Goal: Task Accomplishment & Management: Complete application form

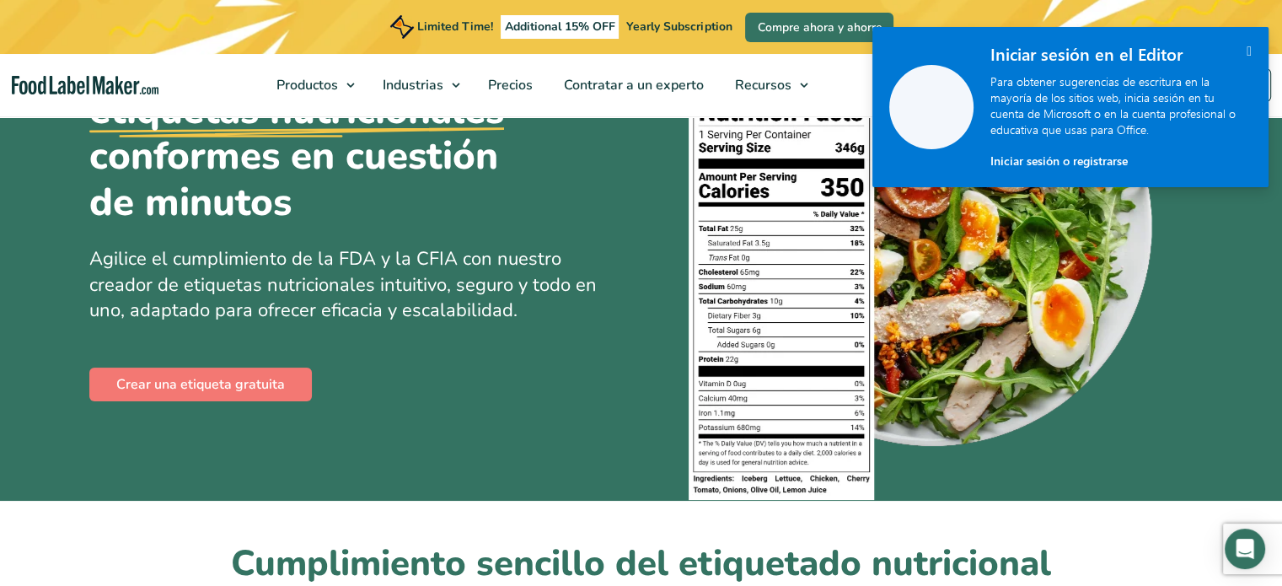
scroll to position [84, 0]
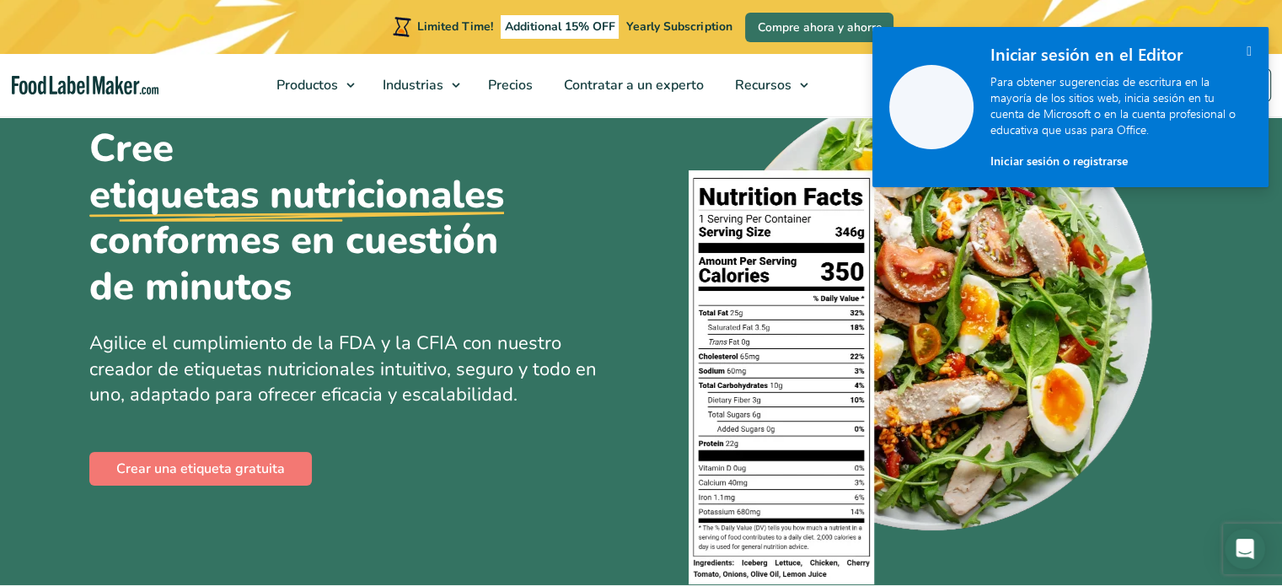
click at [1247, 46] on icon "" at bounding box center [1249, 51] width 5 height 14
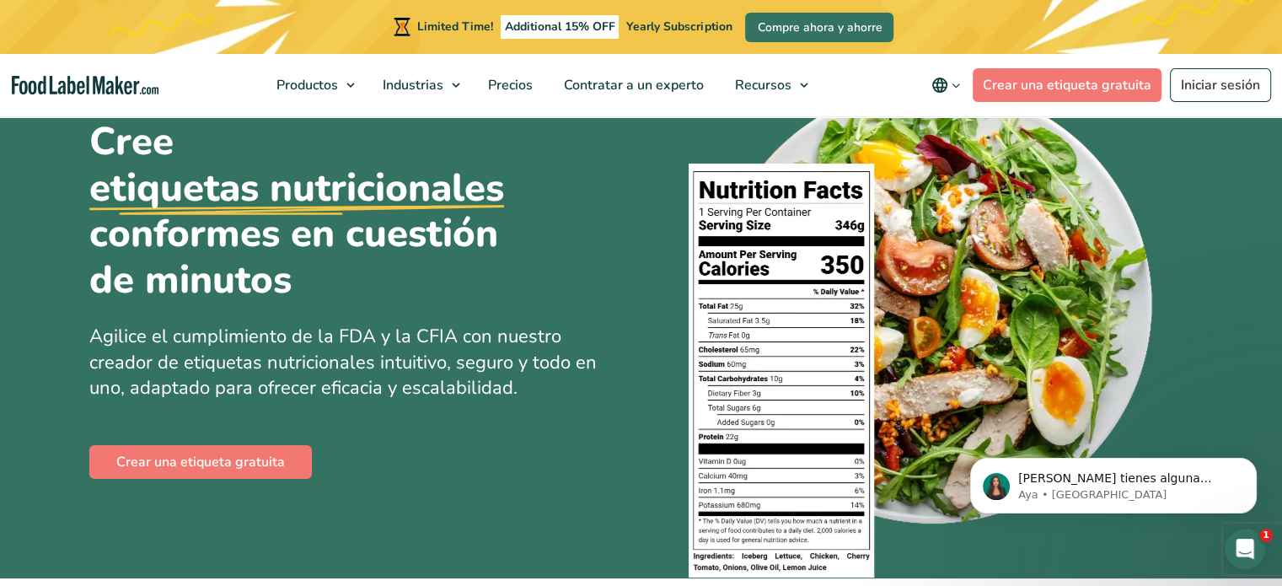
scroll to position [169, 0]
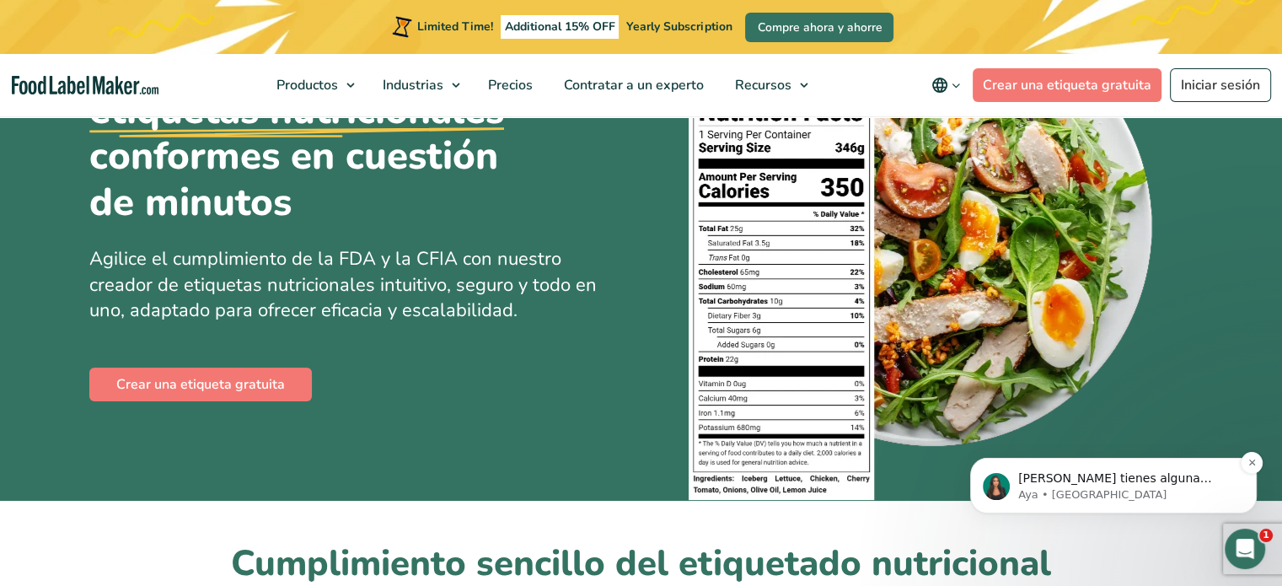
click at [1056, 479] on p "[PERSON_NAME] tienes alguna pregunta no dudes en consultarnos. ¡Estamos aquí pa…" at bounding box center [1126, 478] width 217 height 17
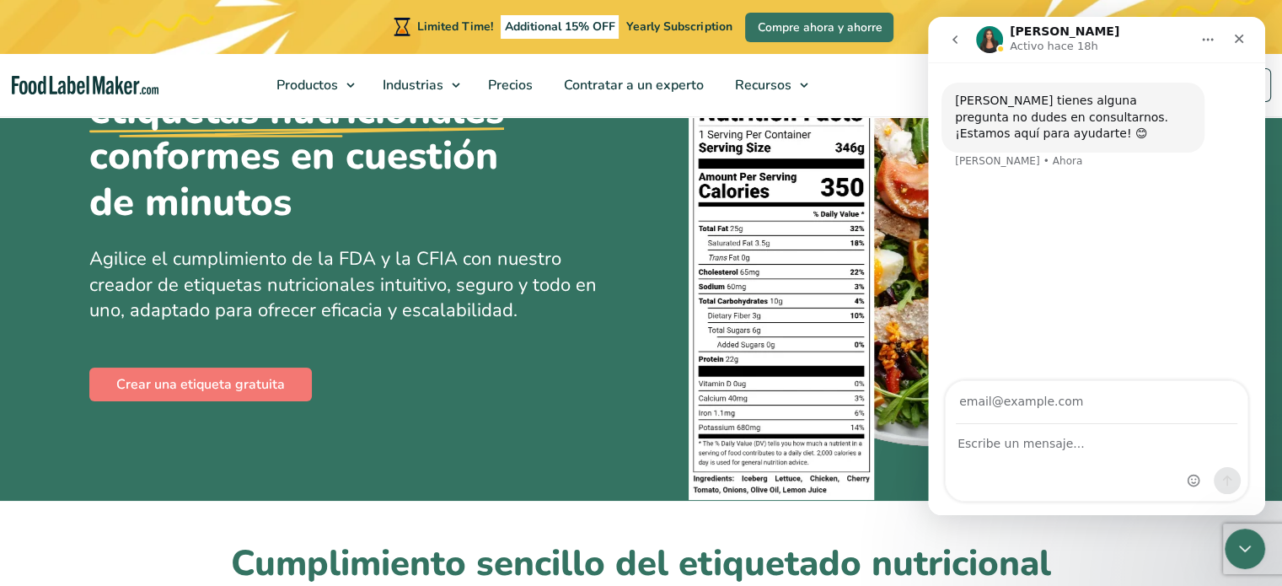
scroll to position [0, 0]
type input "[PERSON_NAME][EMAIL_ADDRESS][DOMAIN_NAME]"
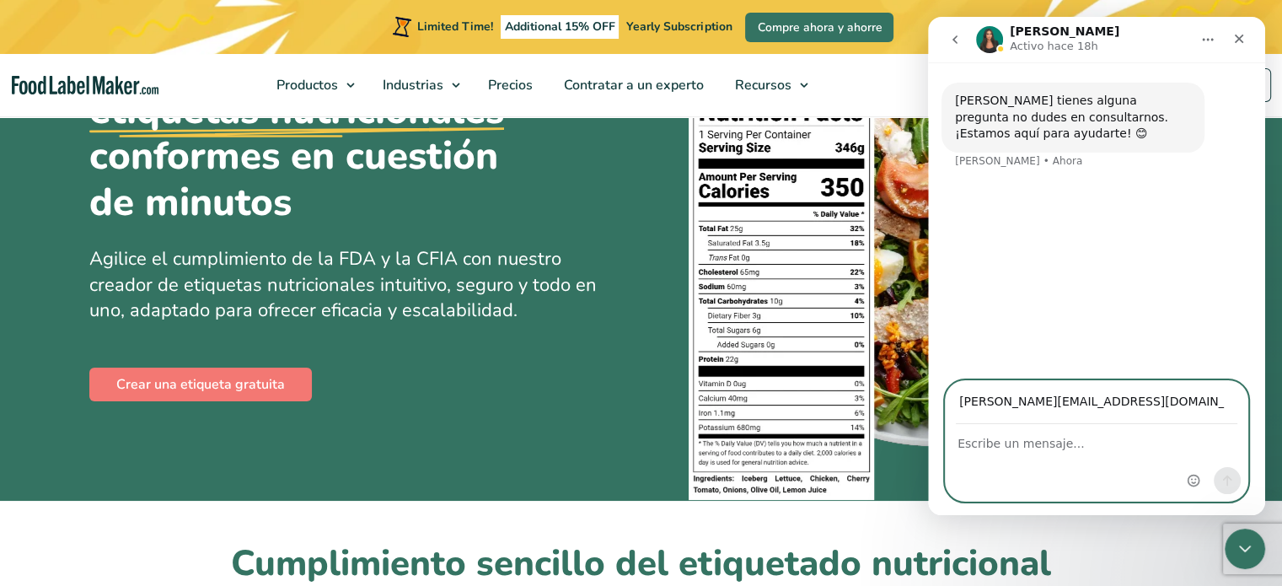
click at [1026, 448] on textarea "Escribe un mensaje..." at bounding box center [1097, 439] width 302 height 29
type textarea "Buenos dias .."
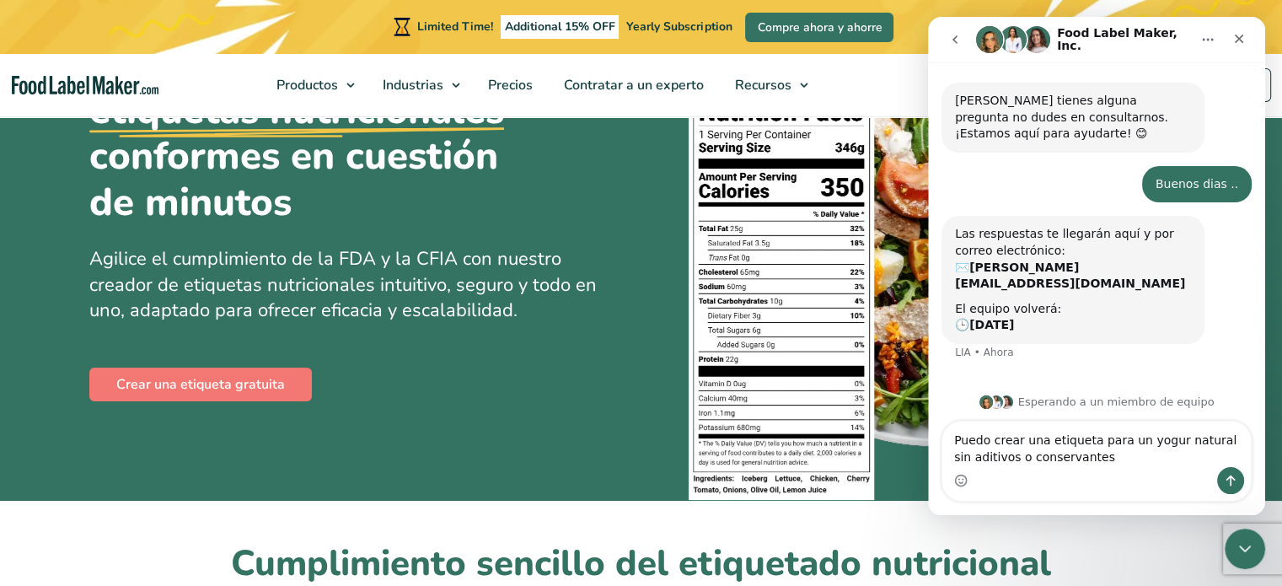
type textarea "Puedo crear una etiqueta para un yogur natural sin aditivos o conservantes"
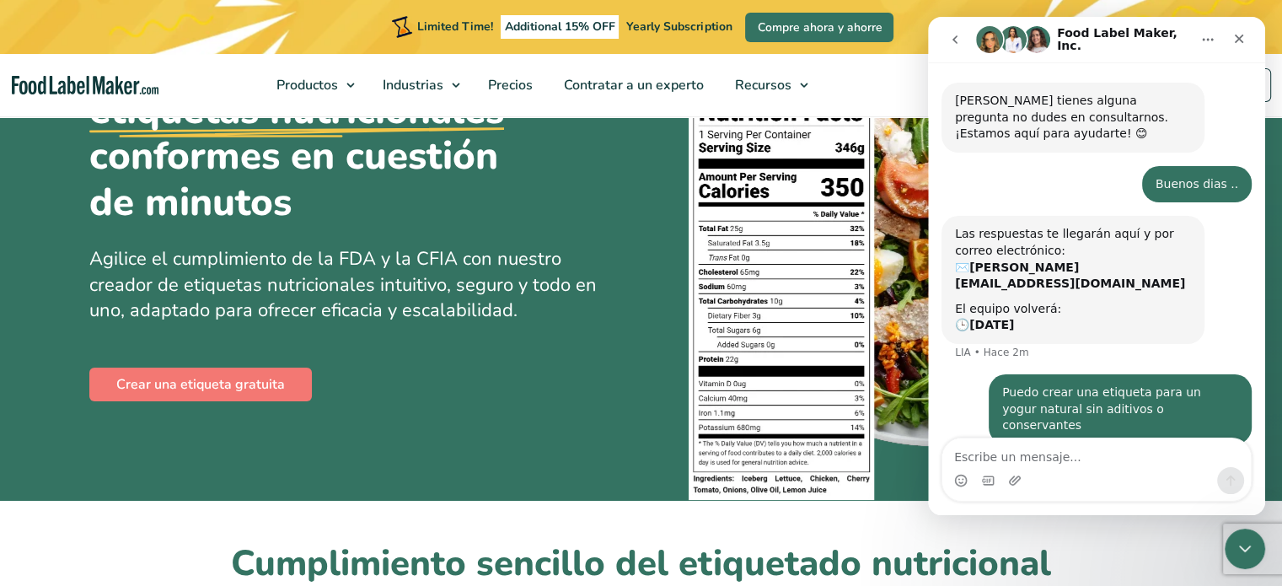
scroll to position [37, 0]
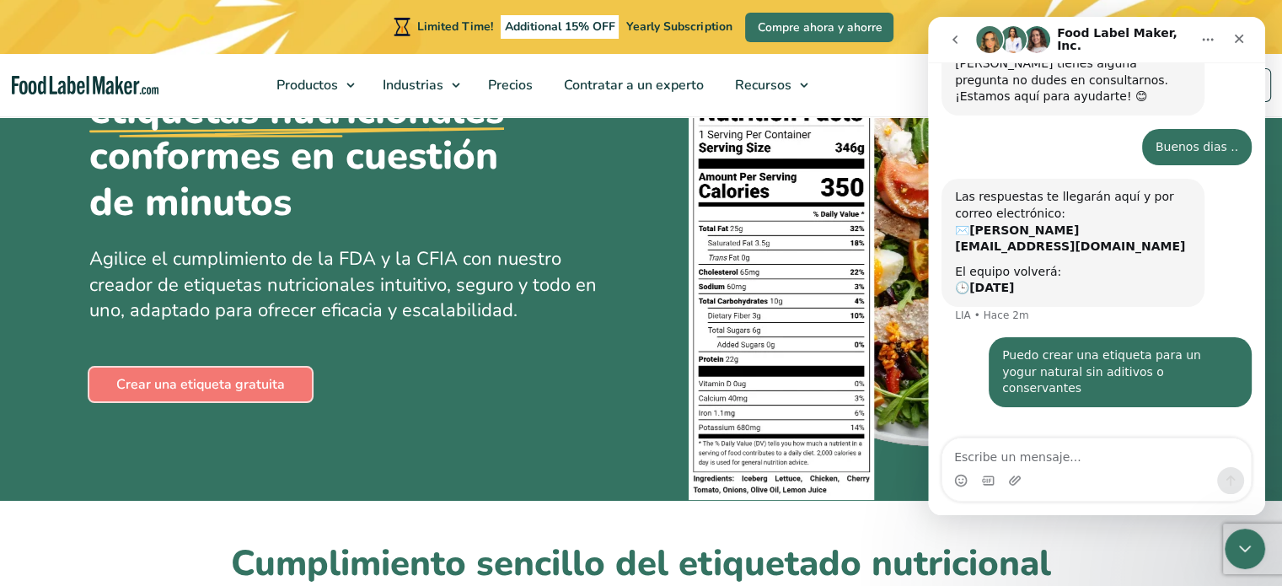
drag, startPoint x: 157, startPoint y: 381, endPoint x: 528, endPoint y: 377, distance: 371.7
click at [157, 381] on link "Crear una etiqueta gratuita" at bounding box center [200, 384] width 223 height 34
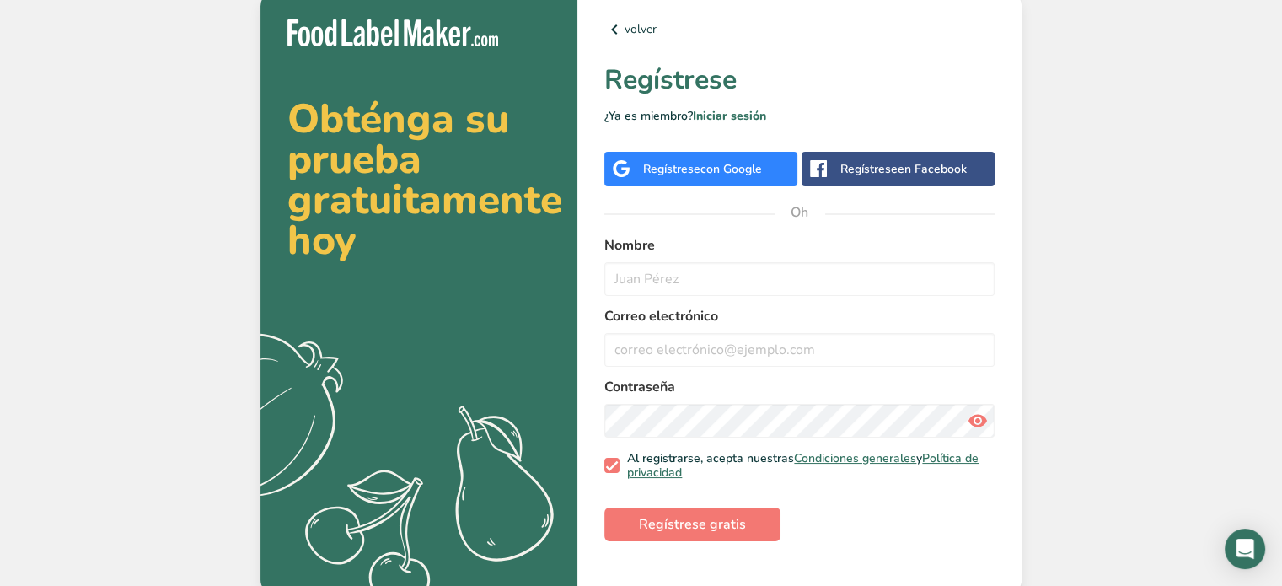
drag, startPoint x: 667, startPoint y: 171, endPoint x: 421, endPoint y: 230, distance: 253.1
click at [667, 171] on font "Regístrese" at bounding box center [671, 169] width 57 height 16
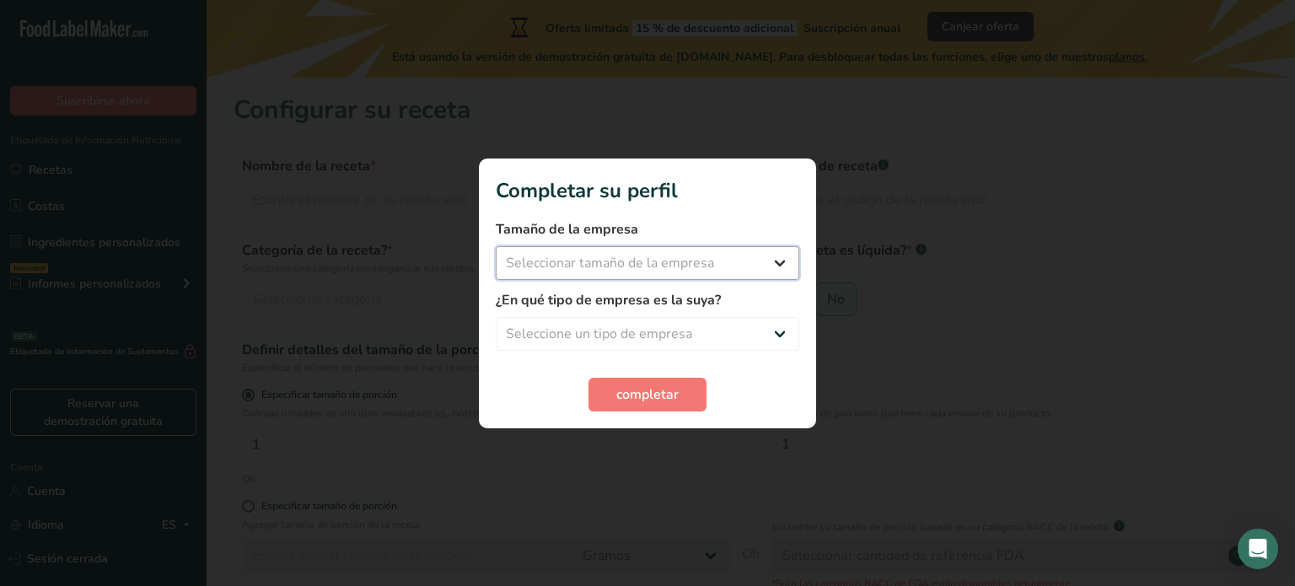
click at [773, 264] on select "Seleccionar tamaño de la empresa Menos de 10 empleados De 10 a 50 empleados De …" at bounding box center [647, 263] width 303 height 34
select select "1"
click at [496, 246] on select "Seleccionar tamaño de la empresa Menos de 10 empleados De 10 a 50 empleados De …" at bounding box center [647, 263] width 303 height 34
click at [714, 335] on select "Seleccione un tipo de empresa Fabricante de alimentos envasados Restaurante y c…" at bounding box center [647, 334] width 303 height 34
select select "1"
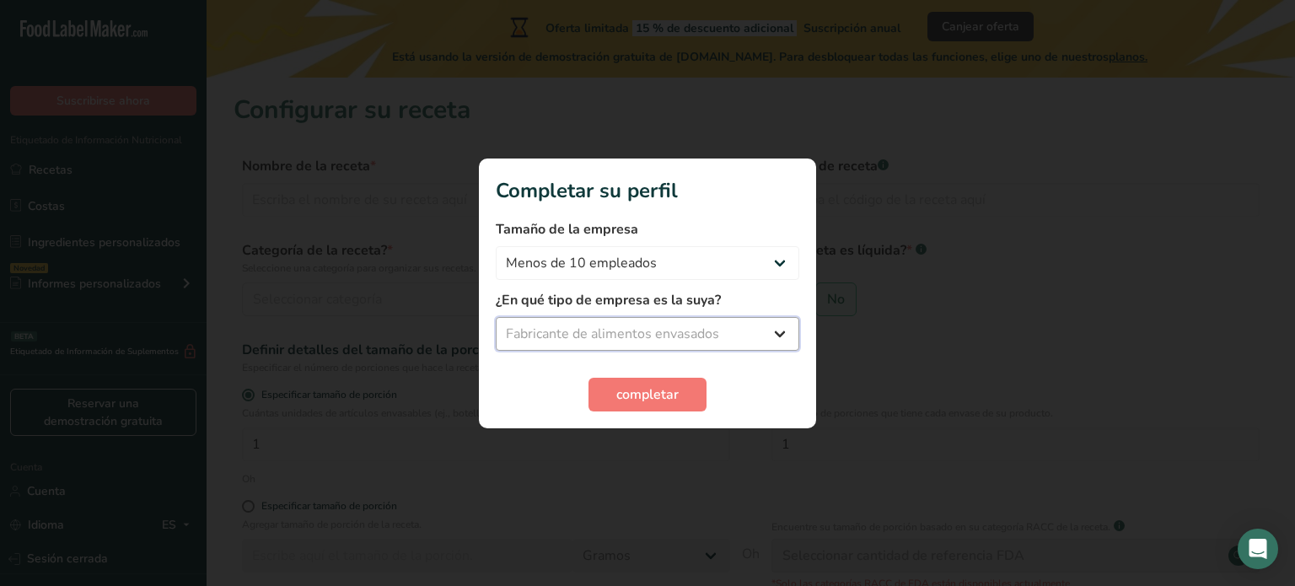
click at [496, 317] on select "Seleccione un tipo de empresa Fabricante de alimentos envasados Restaurante y c…" at bounding box center [647, 334] width 303 height 34
click at [647, 396] on font "completar" at bounding box center [647, 394] width 62 height 19
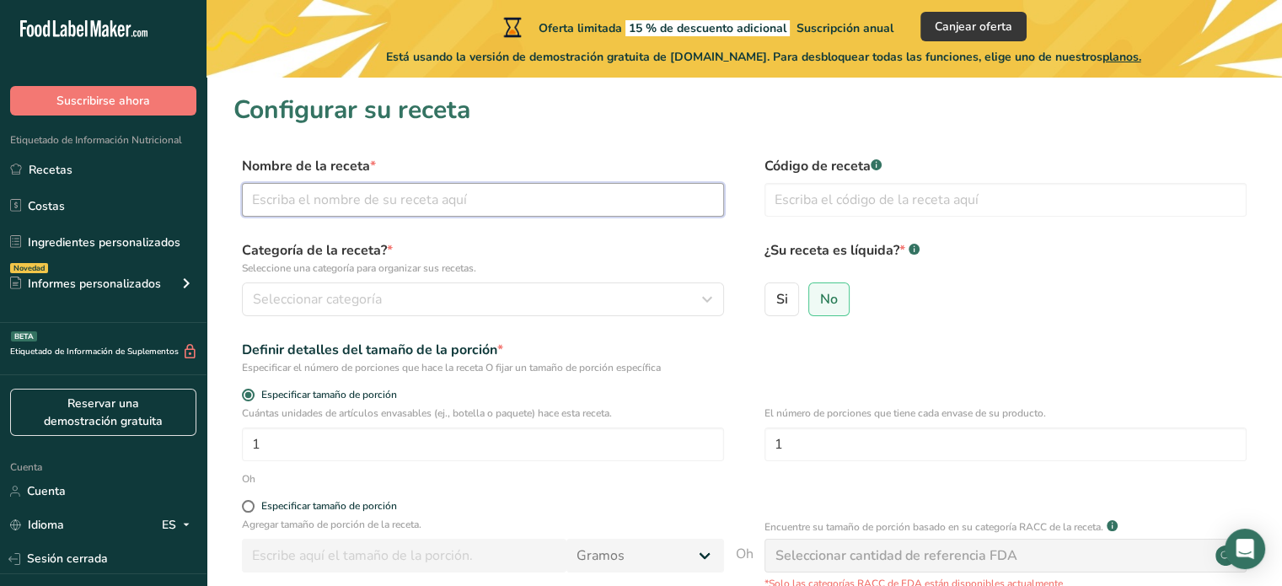
click at [509, 201] on input "text" at bounding box center [483, 200] width 482 height 34
type input "Yogur natural con frutas"
click at [573, 296] on div "Seleccionar categoría" at bounding box center [478, 299] width 450 height 20
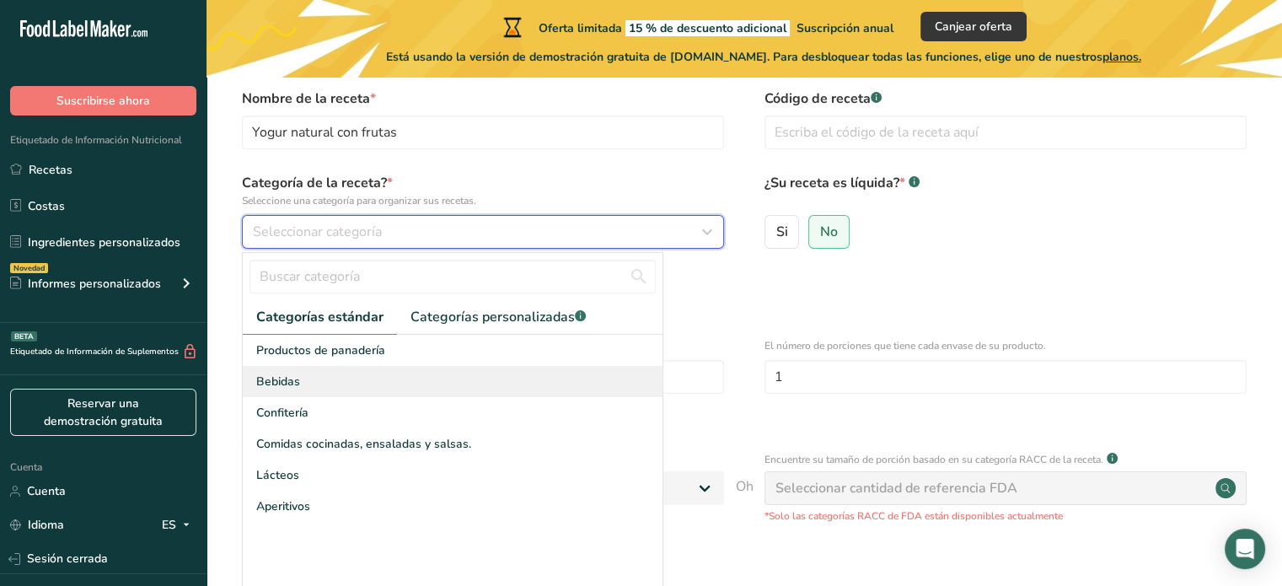
scroll to position [84, 0]
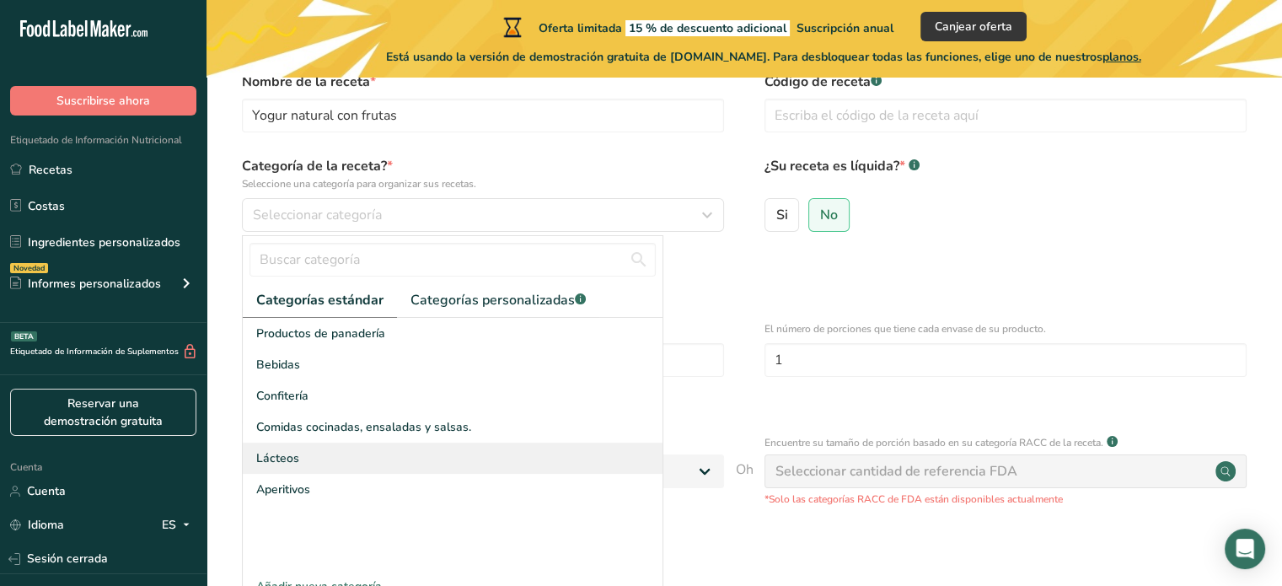
click at [274, 454] on font "Lácteos" at bounding box center [277, 458] width 43 height 16
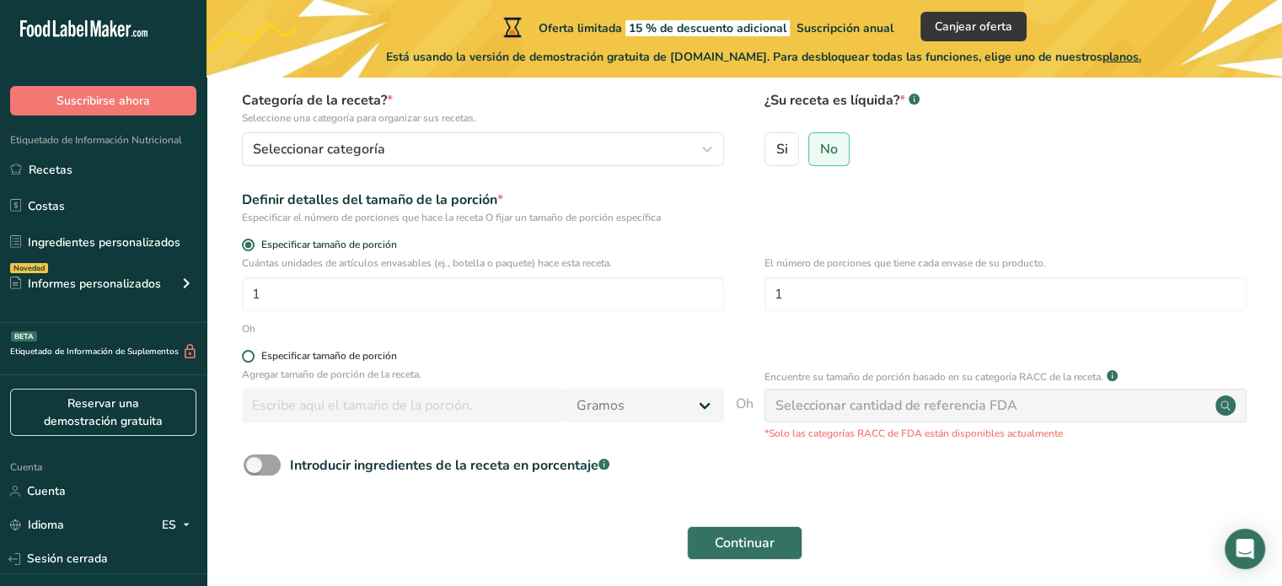
scroll to position [169, 0]
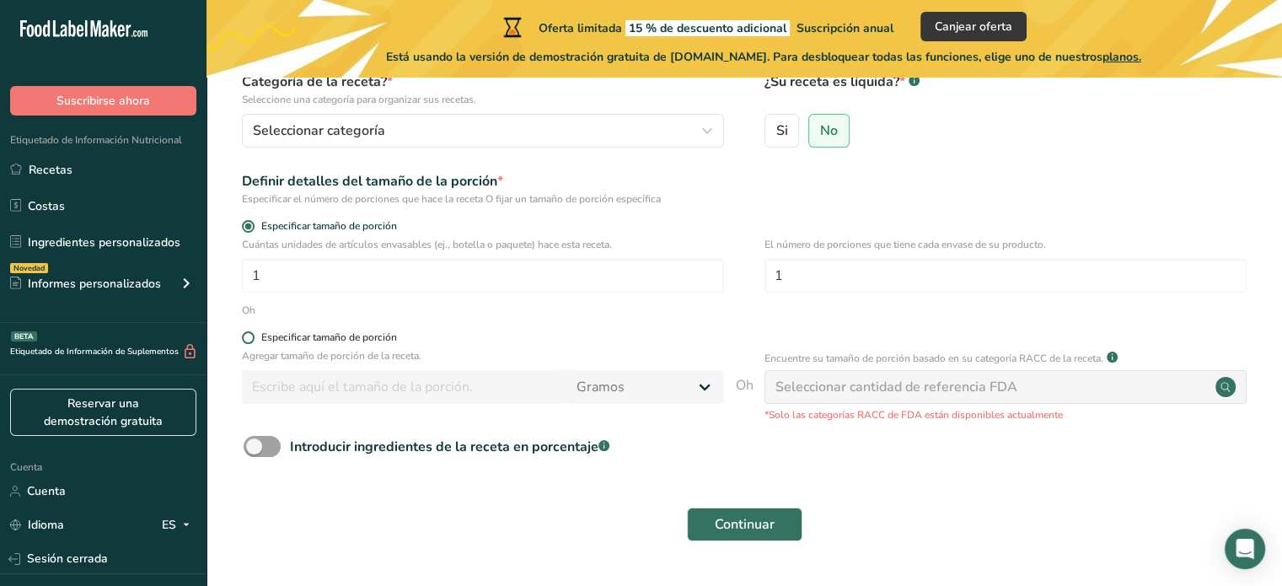
click at [247, 337] on span at bounding box center [248, 337] width 13 height 13
click at [247, 337] on input "Especificar tamaño de porción" at bounding box center [247, 337] width 11 height 11
radio input "true"
radio input "false"
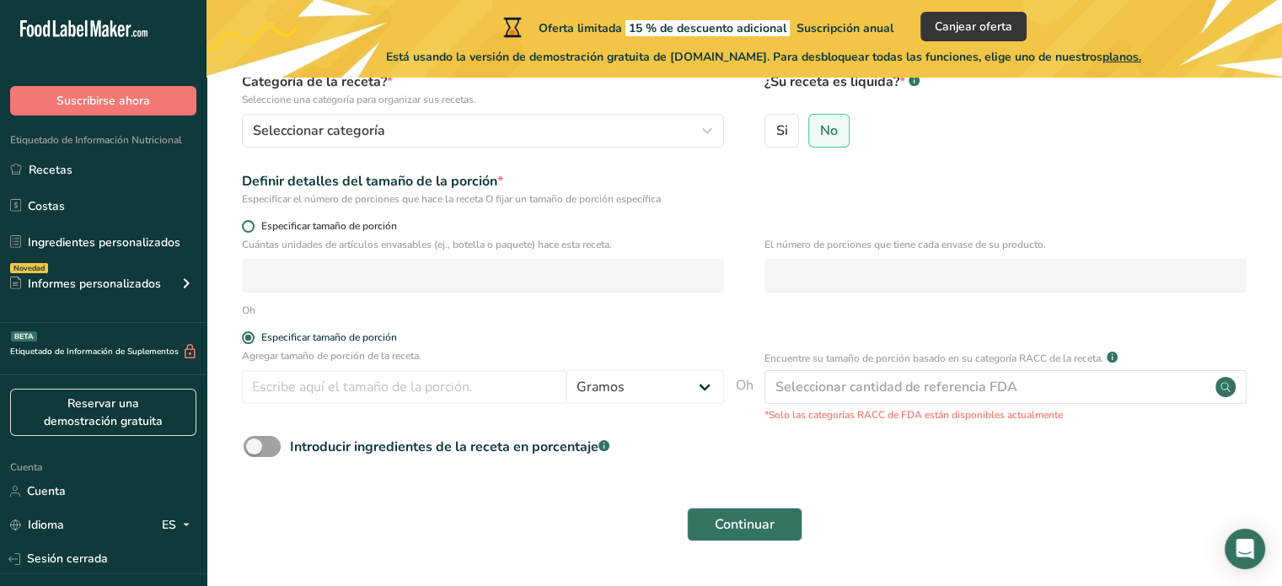
click at [245, 222] on span at bounding box center [248, 226] width 13 height 13
click at [245, 222] on input "Especificar tamaño de porción" at bounding box center [247, 226] width 11 height 11
radio input "true"
radio input "false"
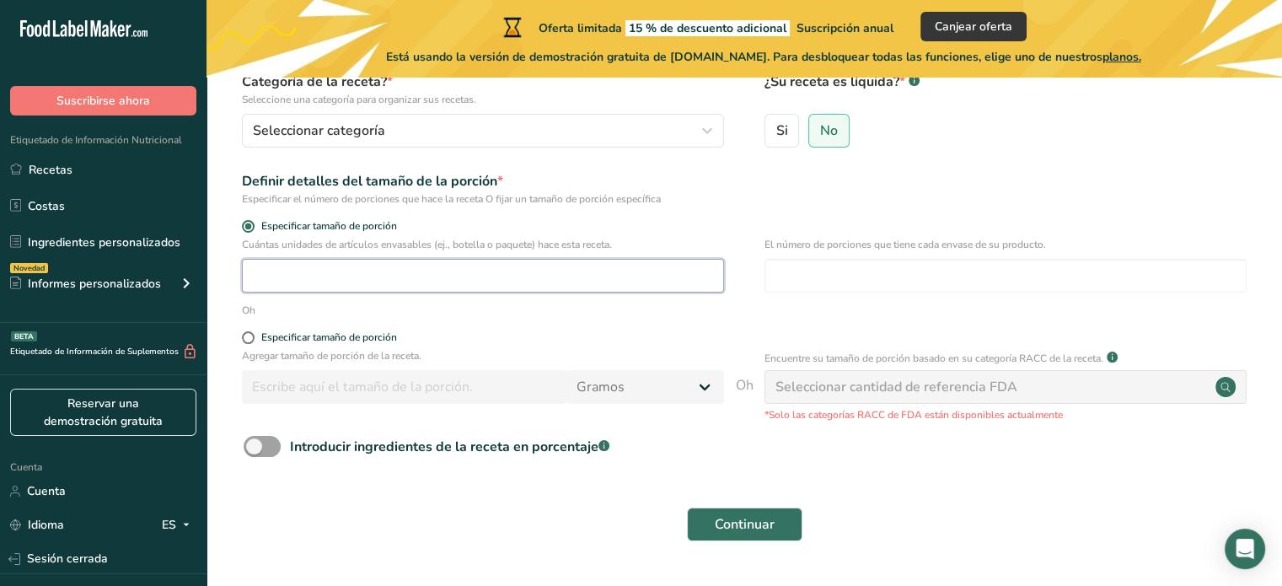
click at [260, 277] on input "number" at bounding box center [483, 276] width 482 height 34
type input "1"
click at [892, 272] on input "number" at bounding box center [1005, 276] width 482 height 34
type input "1"
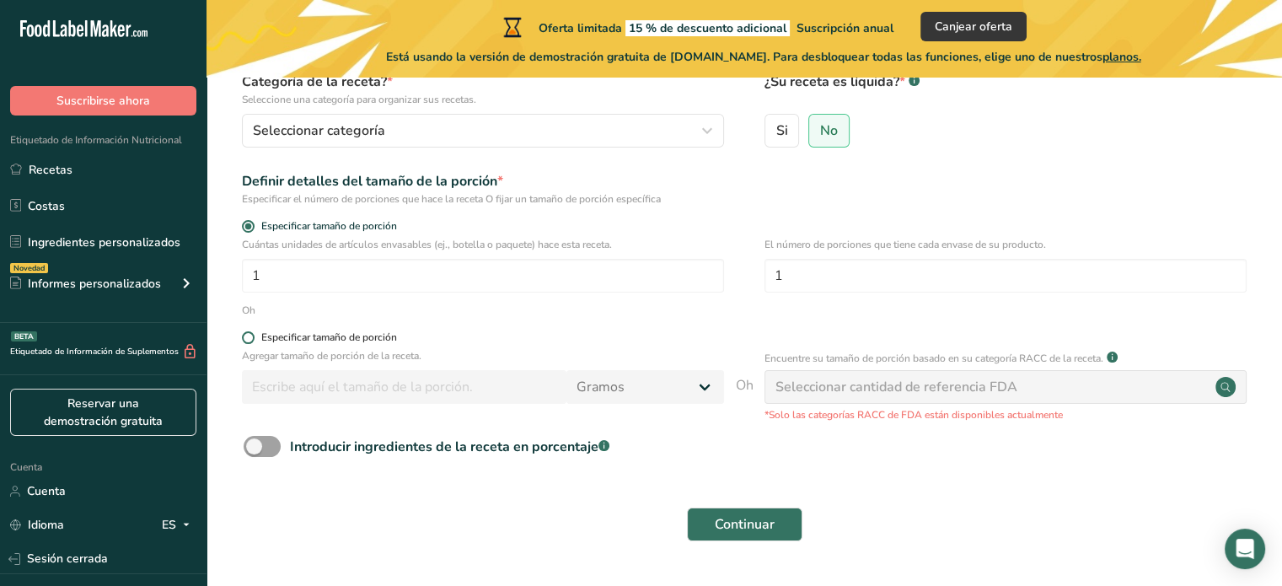
click at [245, 341] on span at bounding box center [248, 337] width 13 height 13
click at [245, 341] on input "Especificar tamaño de porción" at bounding box center [247, 337] width 11 height 11
radio input "true"
radio input "false"
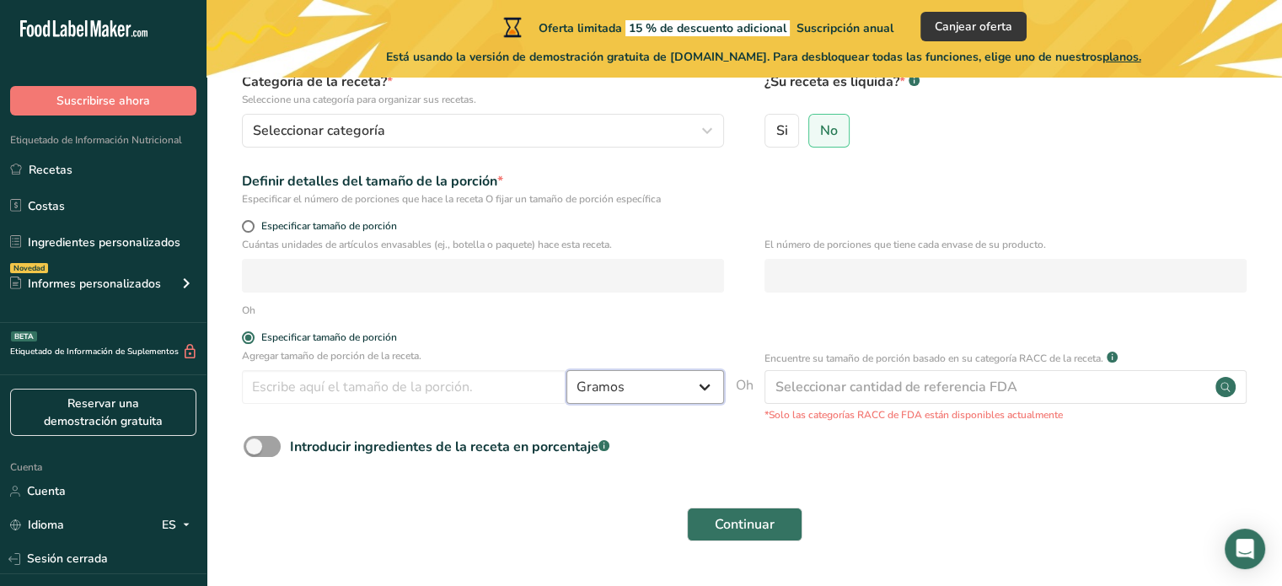
click at [692, 393] on select "Gramos kilogramo mg mcg libras onza litro ml onza líquida cucharada cucharadita…" at bounding box center [645, 387] width 158 height 34
select select "17"
click at [566, 370] on select "Gramos kilogramo mg mcg libras onza litro ml onza líquida cucharada cucharadita…" at bounding box center [645, 387] width 158 height 34
select select "22"
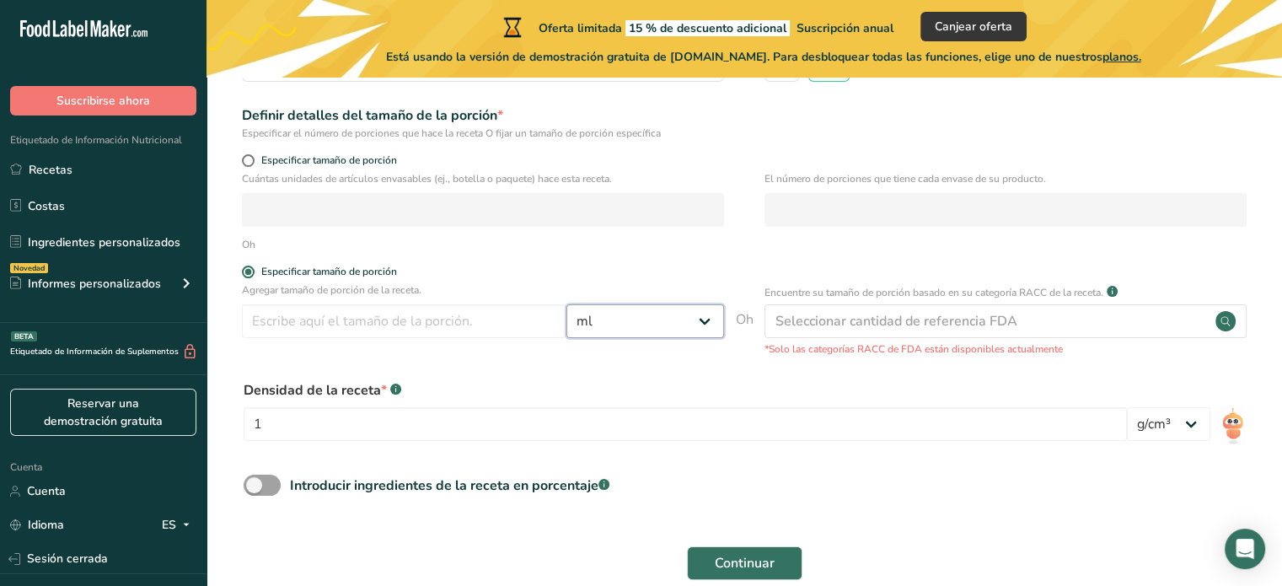
scroll to position [253, 0]
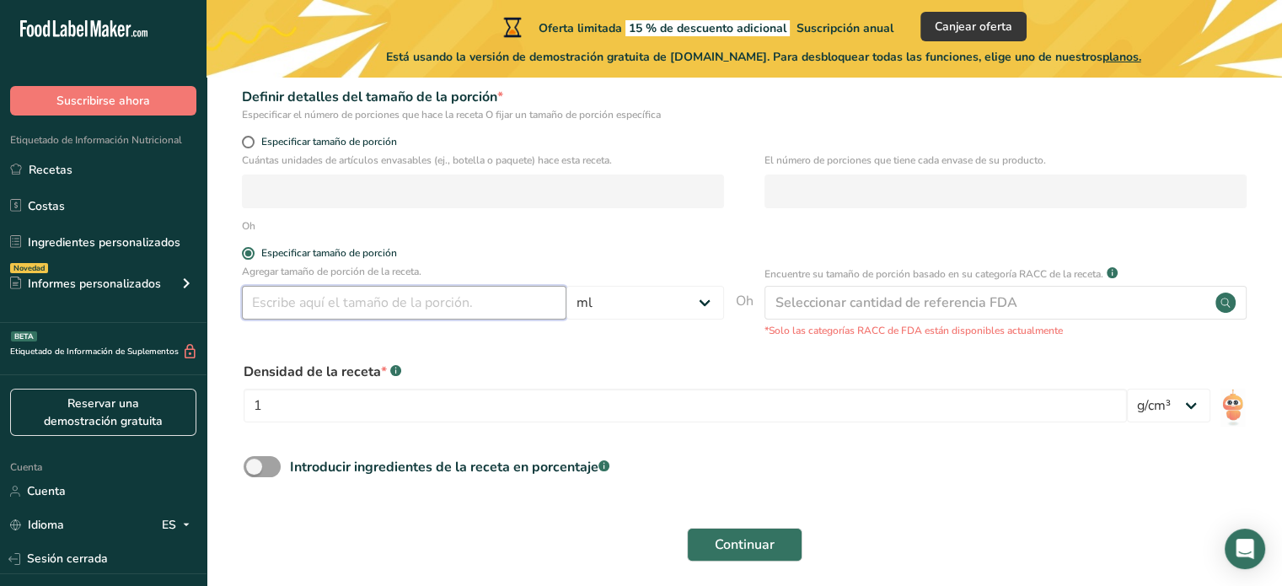
click at [423, 303] on input "number" at bounding box center [404, 303] width 325 height 34
type input "230"
click at [757, 358] on div "Densidad de la receta * .a-a{fill:#347362;}.b-a{fill:#fff;} 1 lb/pie³ g/cm³" at bounding box center [744, 396] width 1022 height 91
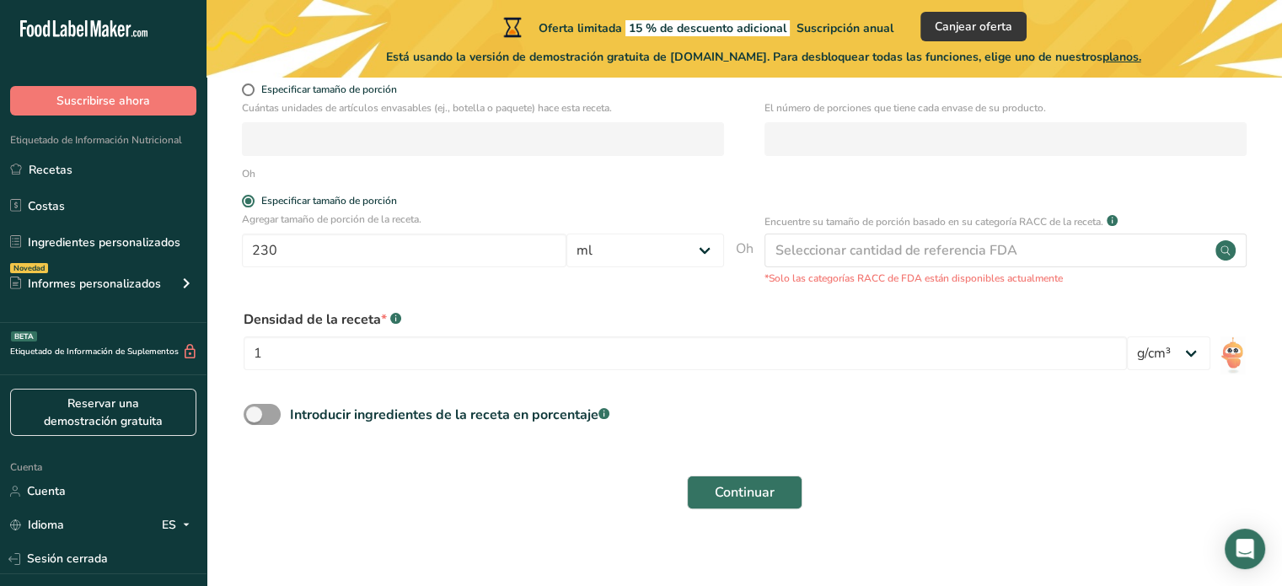
scroll to position [320, 0]
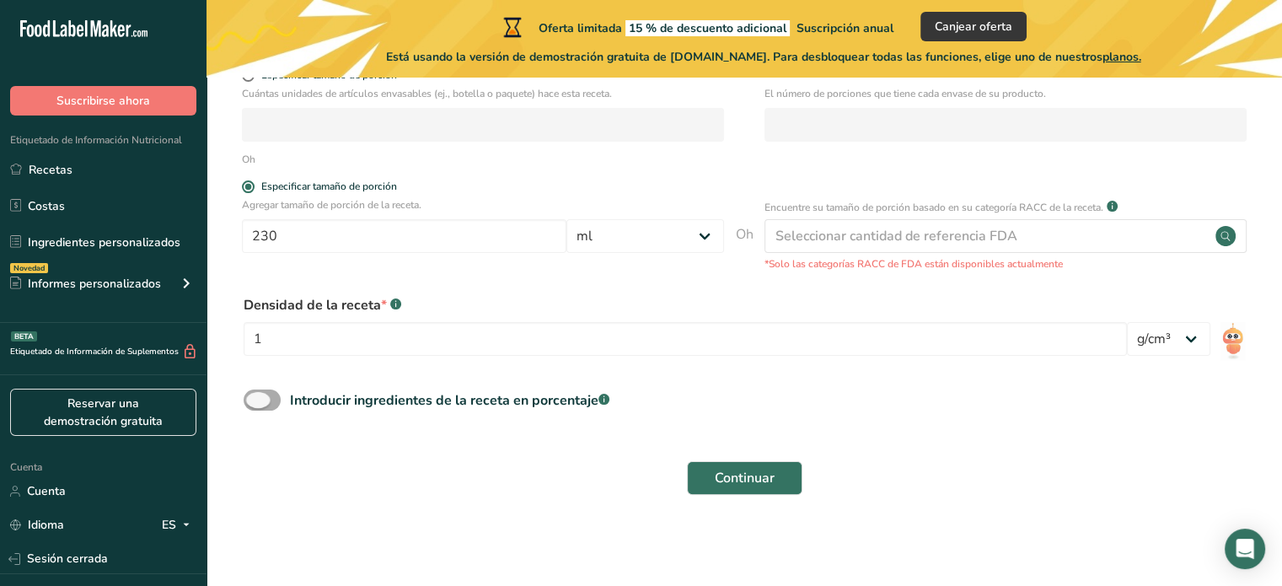
click at [267, 407] on span at bounding box center [262, 399] width 37 height 21
click at [255, 405] on input "Introducir ingredientes de la receta en porcentaje .a-a{fill:#347362;}.b-a{fill…" at bounding box center [249, 399] width 11 height 11
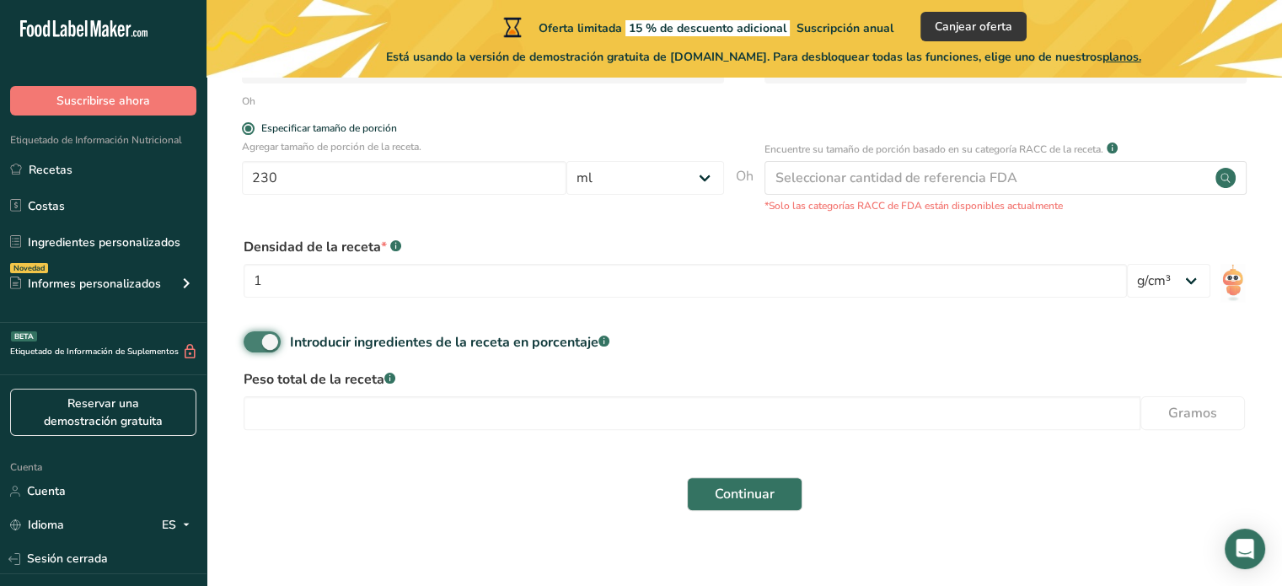
scroll to position [394, 0]
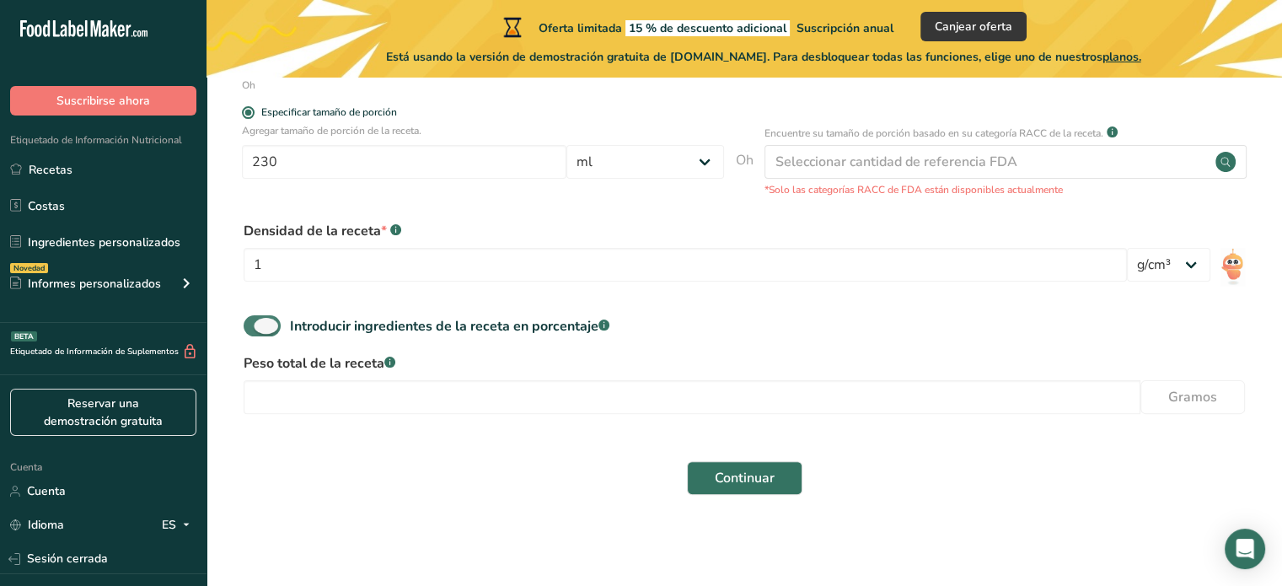
click at [251, 326] on span at bounding box center [262, 325] width 37 height 21
click at [251, 326] on input "Introducir ingredientes de la receta en porcentaje .a-a{fill:#347362;}.b-a{fill…" at bounding box center [249, 325] width 11 height 11
checkbox input "false"
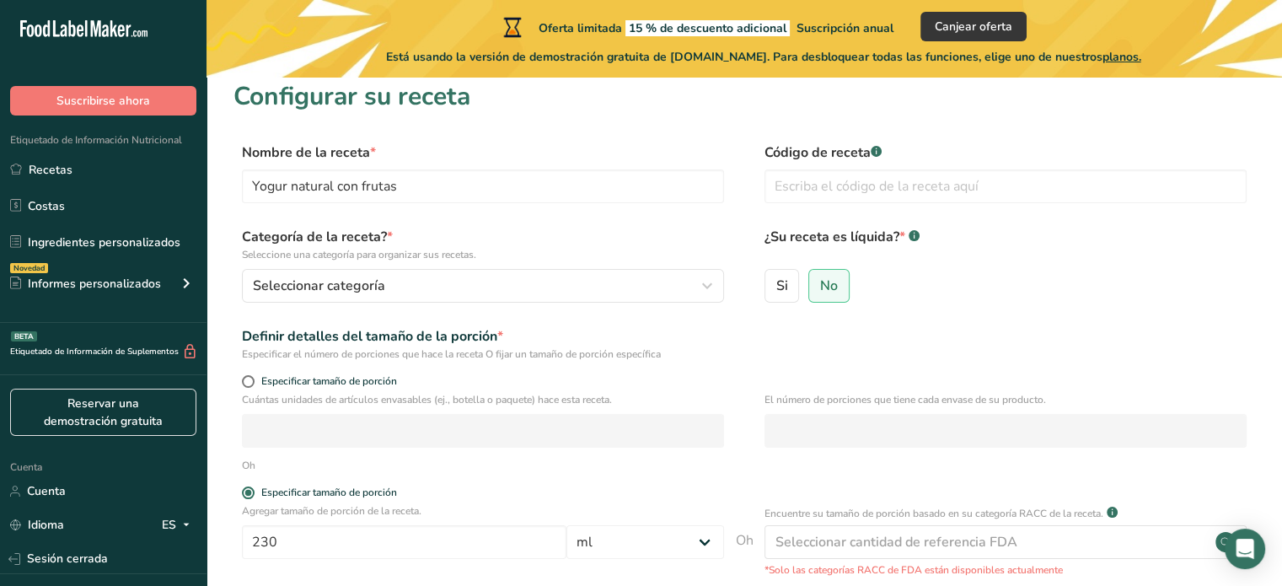
scroll to position [0, 0]
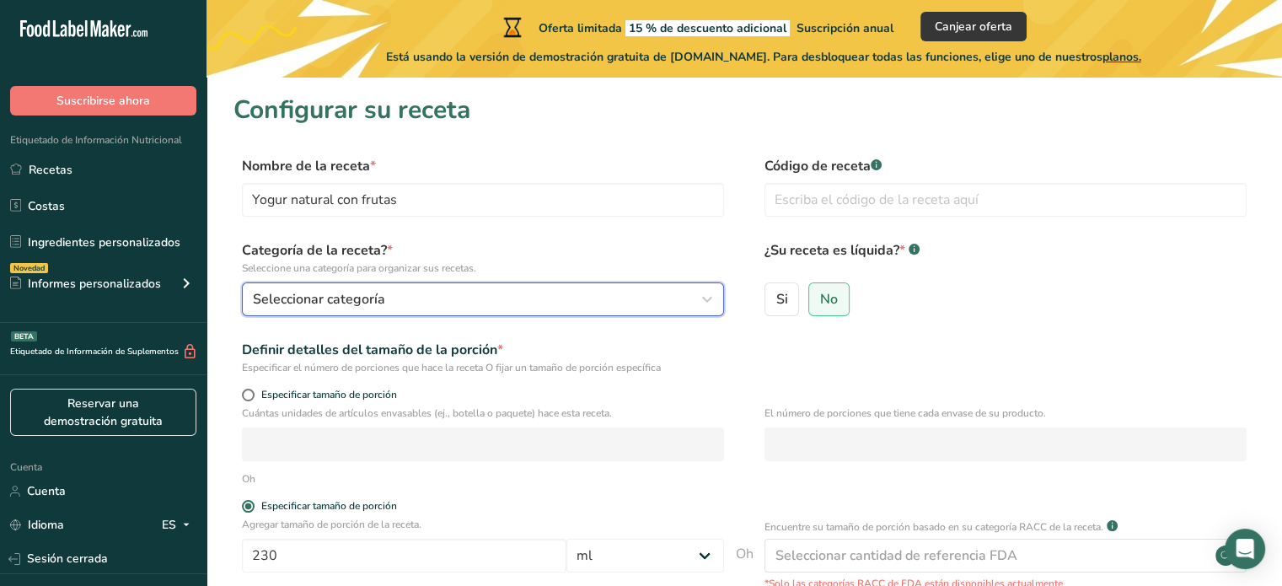
click at [708, 303] on icon "button" at bounding box center [707, 299] width 20 height 30
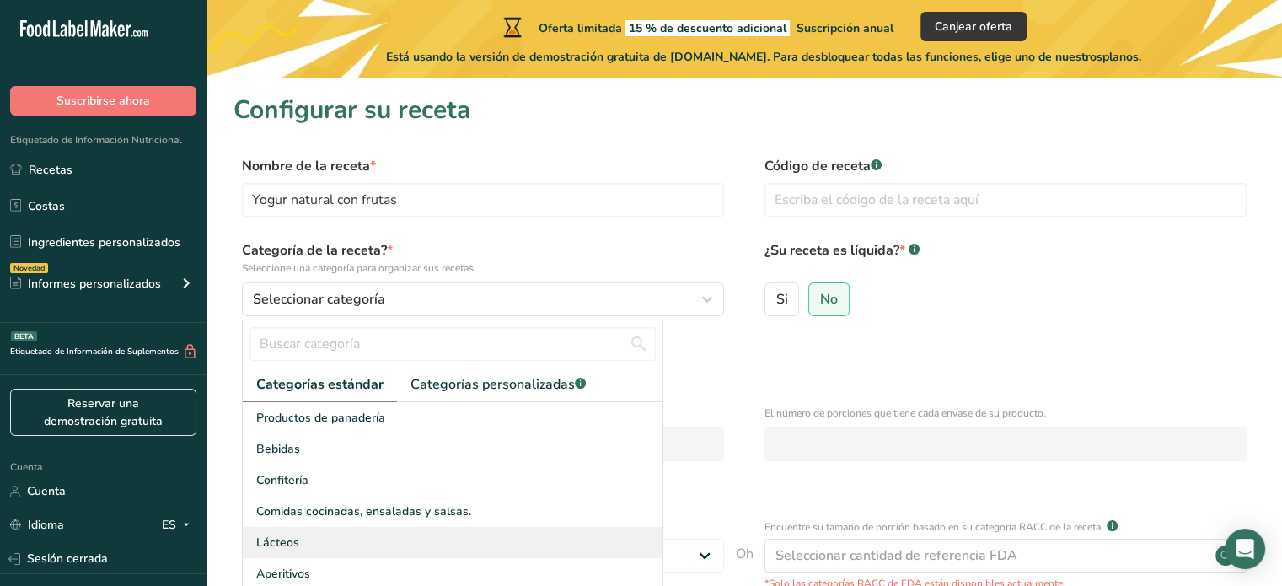
click at [304, 534] on div "Lácteos" at bounding box center [453, 542] width 420 height 31
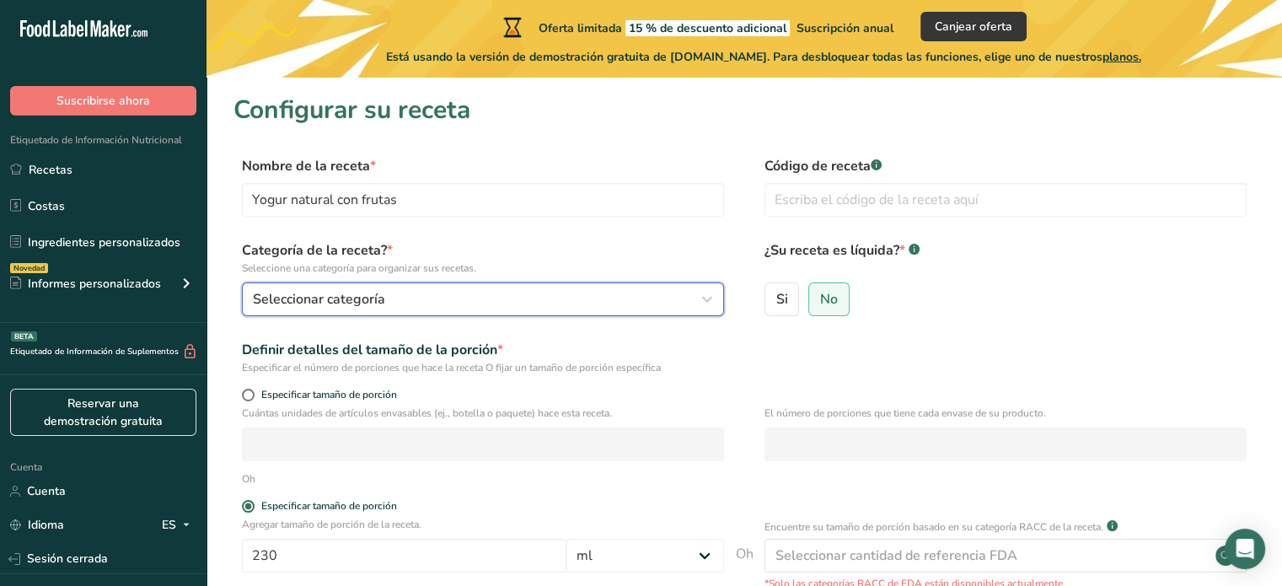
click at [705, 300] on icon "button" at bounding box center [707, 299] width 20 height 30
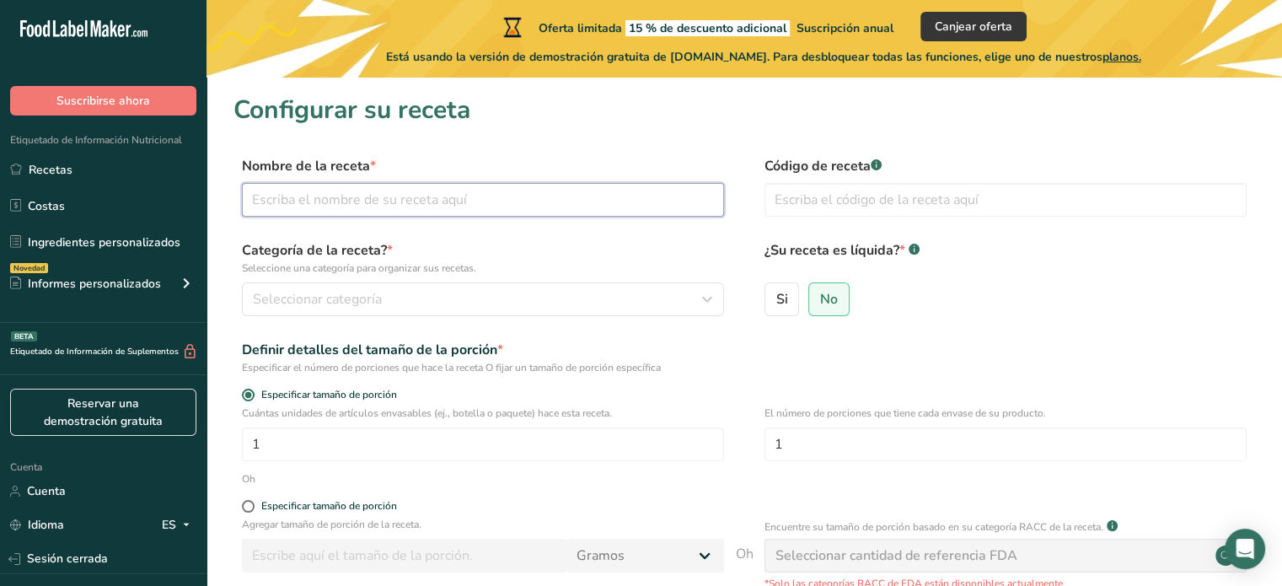
click at [570, 197] on input "text" at bounding box center [483, 200] width 482 height 34
type input "Yogur natural con frutas"
click at [877, 199] on input "text" at bounding box center [1005, 200] width 482 height 34
type input "JM1976"
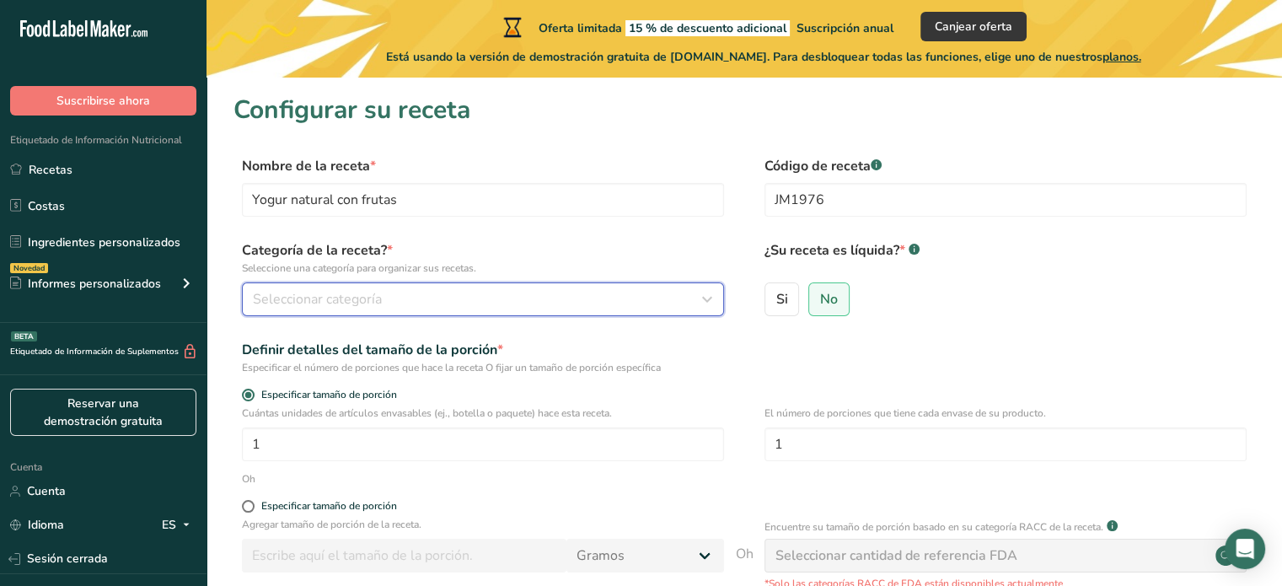
click at [436, 305] on div "Seleccionar categoría" at bounding box center [478, 299] width 450 height 20
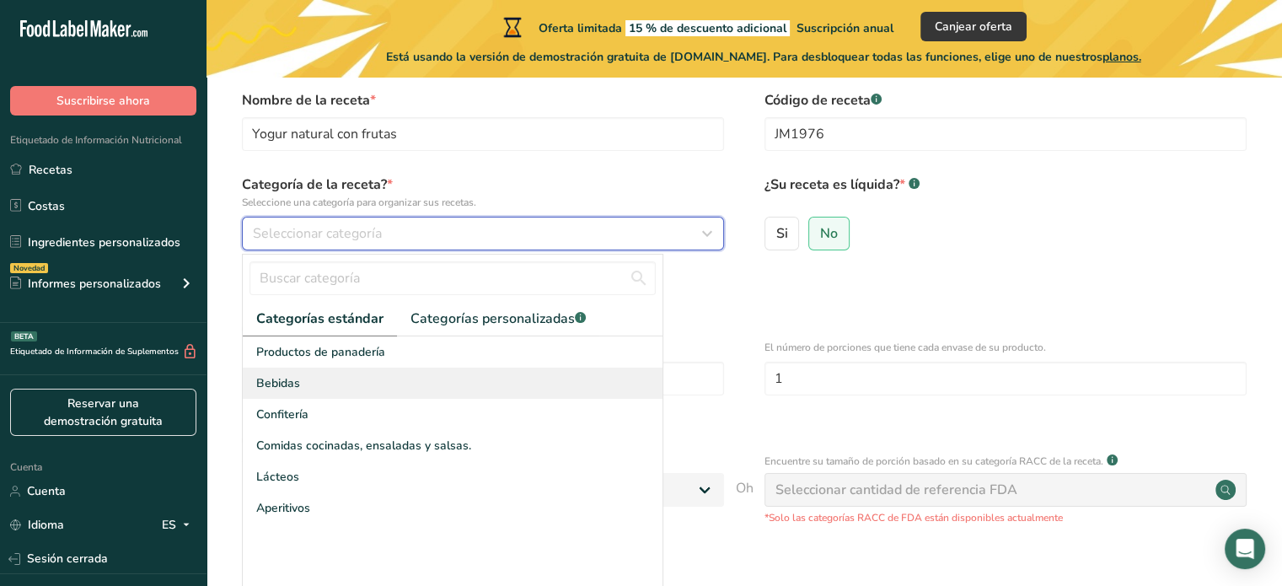
scroll to position [84, 0]
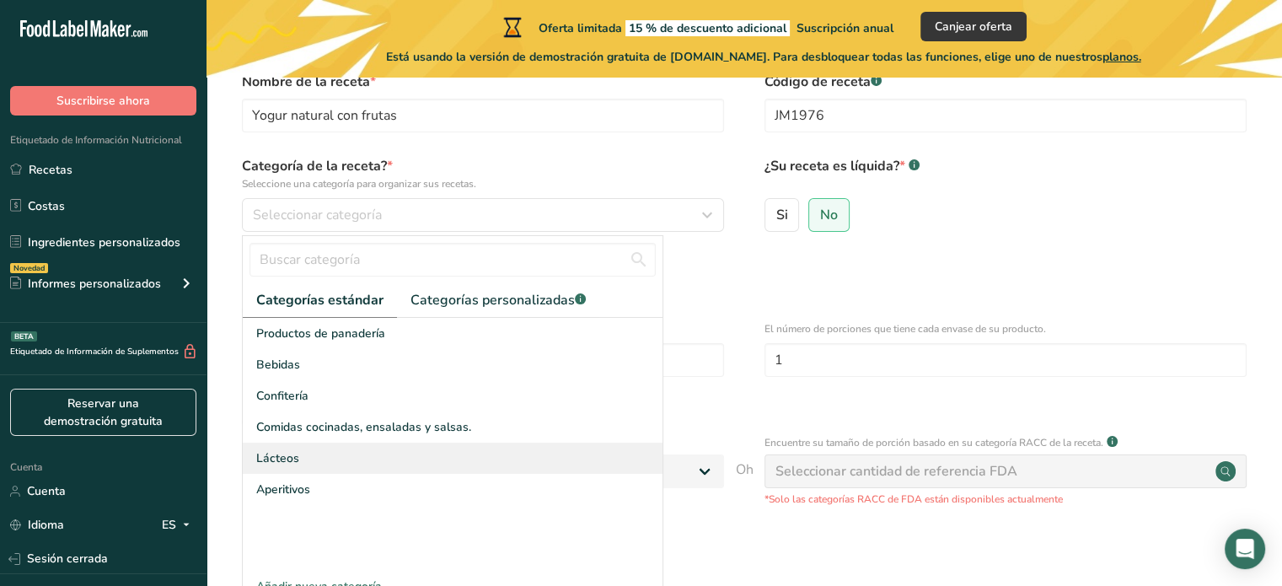
click at [301, 457] on div "Lácteos" at bounding box center [453, 458] width 420 height 31
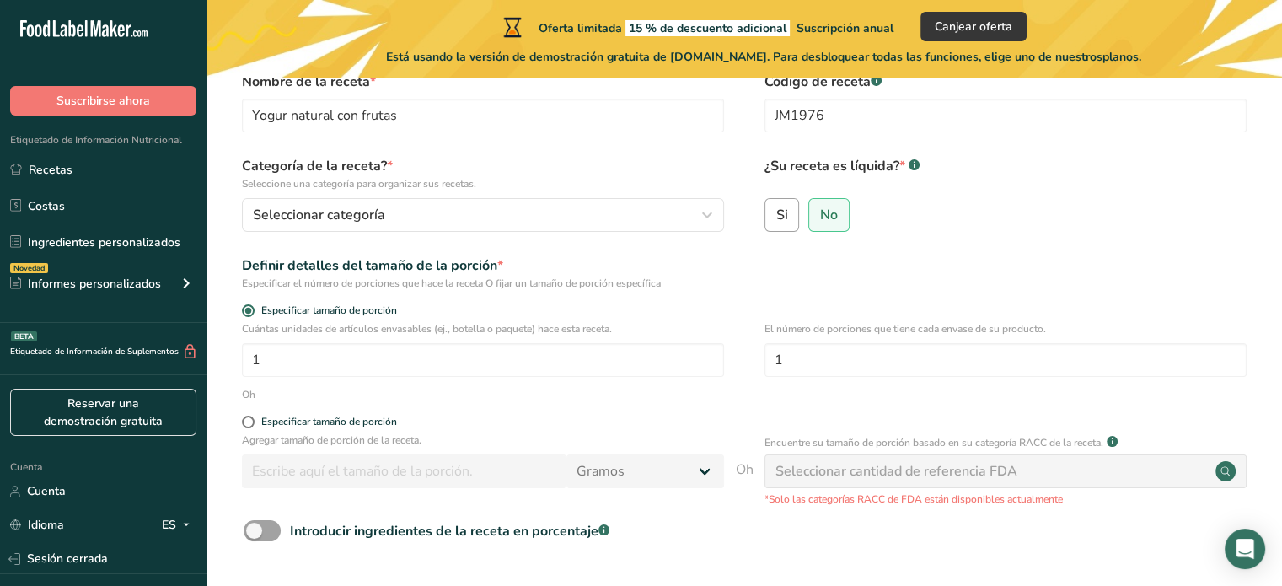
click at [778, 216] on font "Si" at bounding box center [782, 215] width 12 height 19
click at [776, 216] on input "Si" at bounding box center [770, 214] width 11 height 11
radio input "true"
radio input "false"
select select "22"
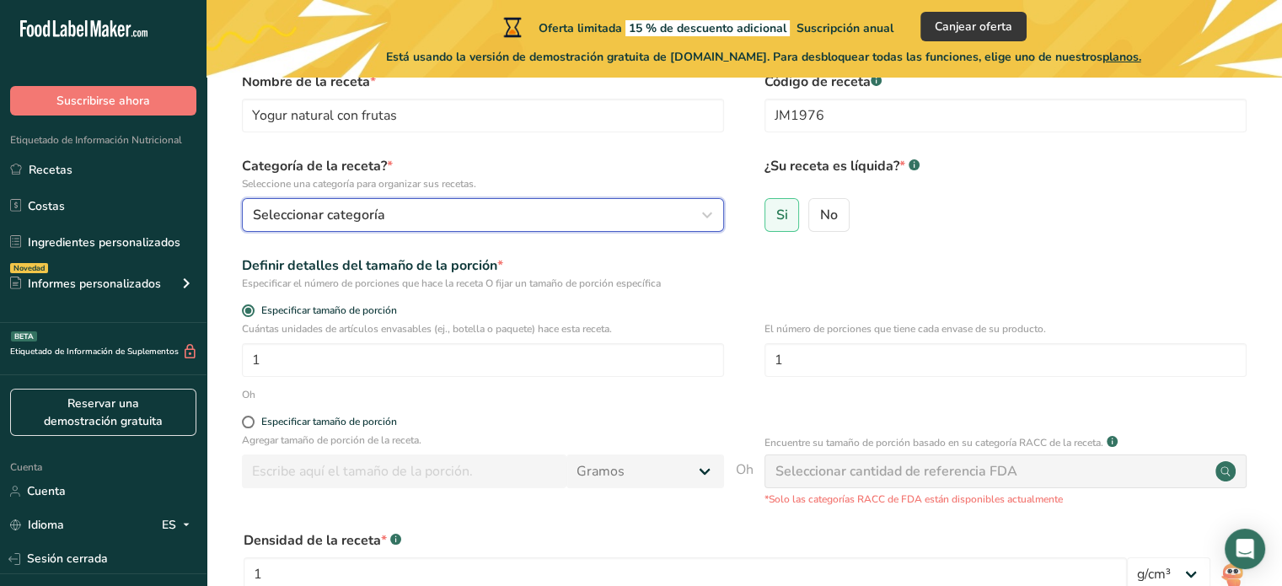
click at [681, 209] on div "Seleccionar categoría" at bounding box center [478, 215] width 450 height 20
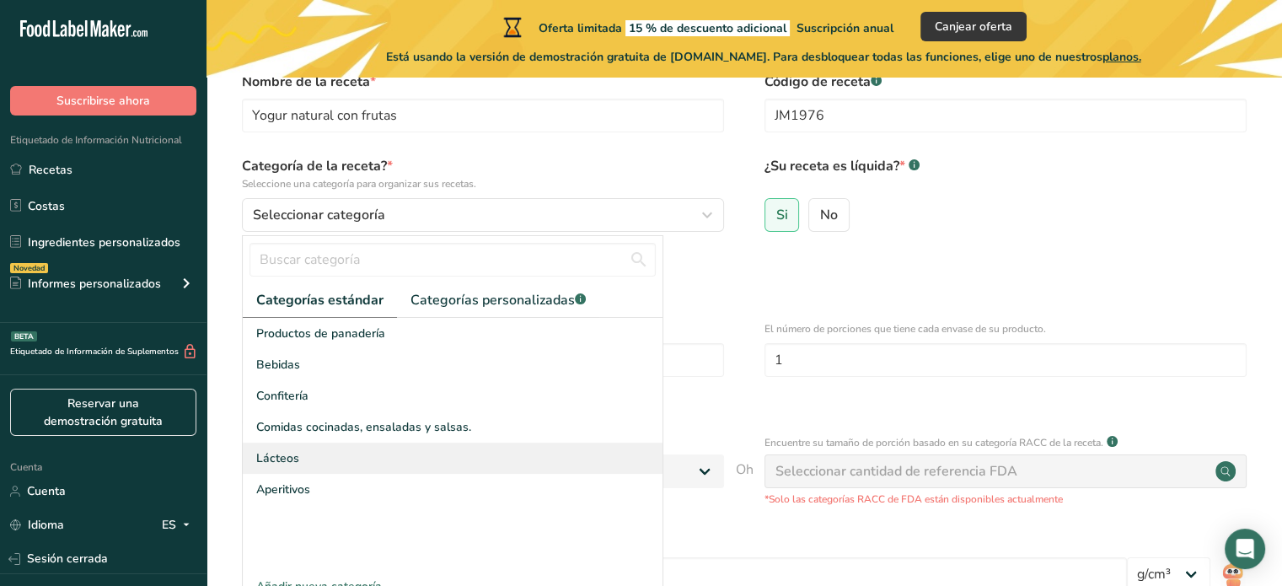
click at [314, 453] on div "Lácteos" at bounding box center [453, 458] width 420 height 31
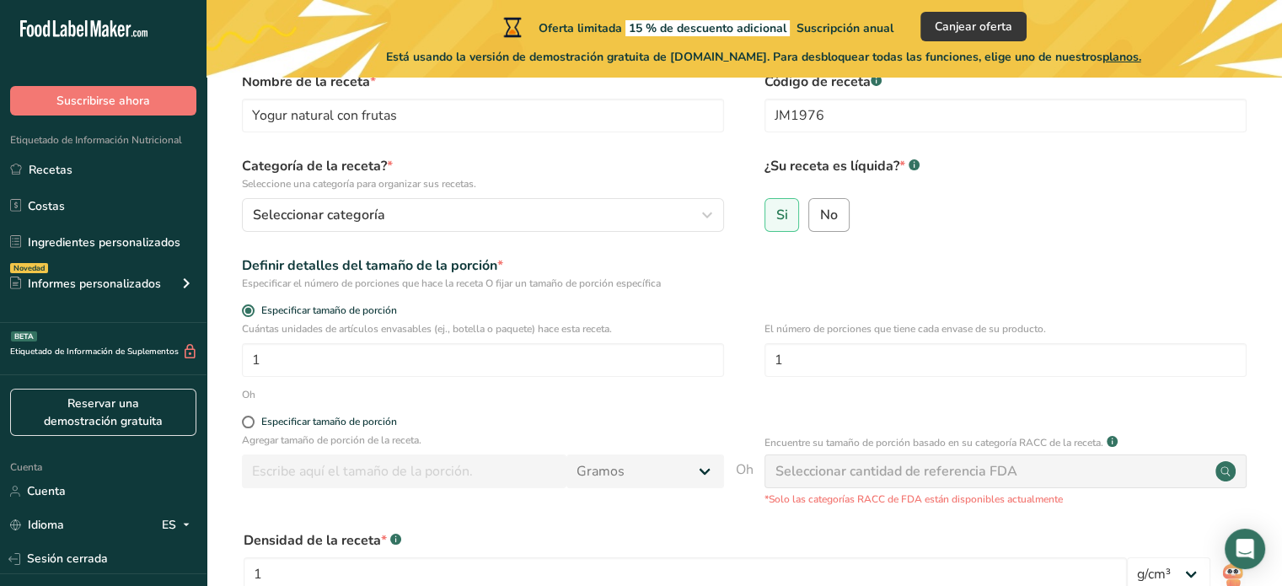
click at [831, 220] on font "No" at bounding box center [829, 215] width 18 height 19
click at [820, 220] on input "No" at bounding box center [814, 214] width 11 height 11
radio input "true"
radio input "false"
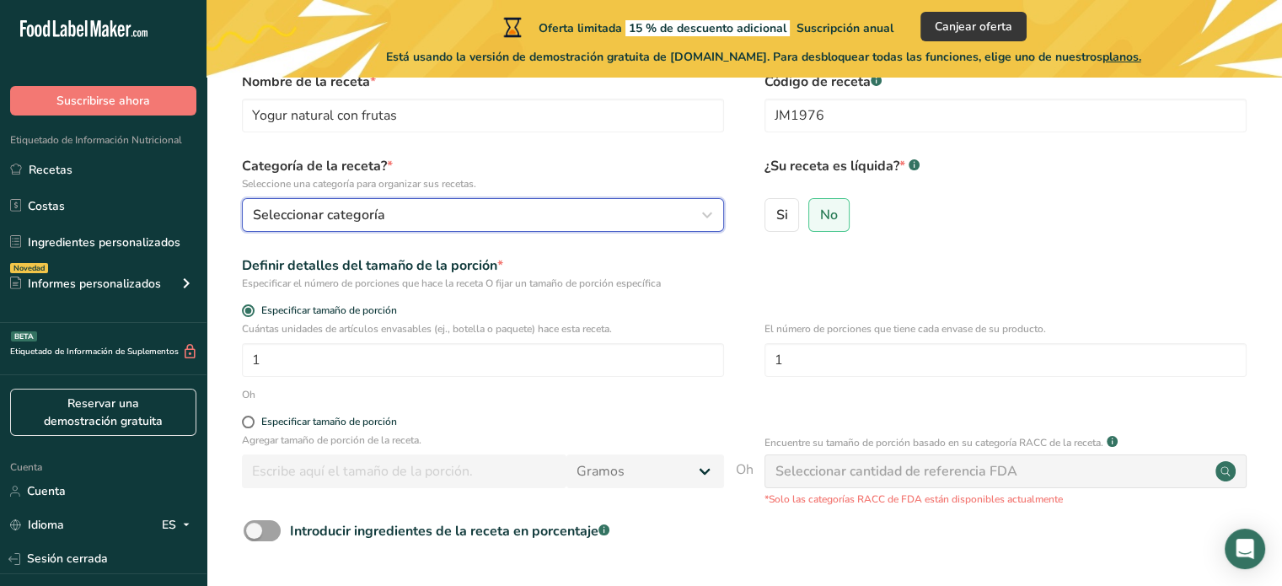
click at [705, 221] on icon "button" at bounding box center [707, 215] width 20 height 30
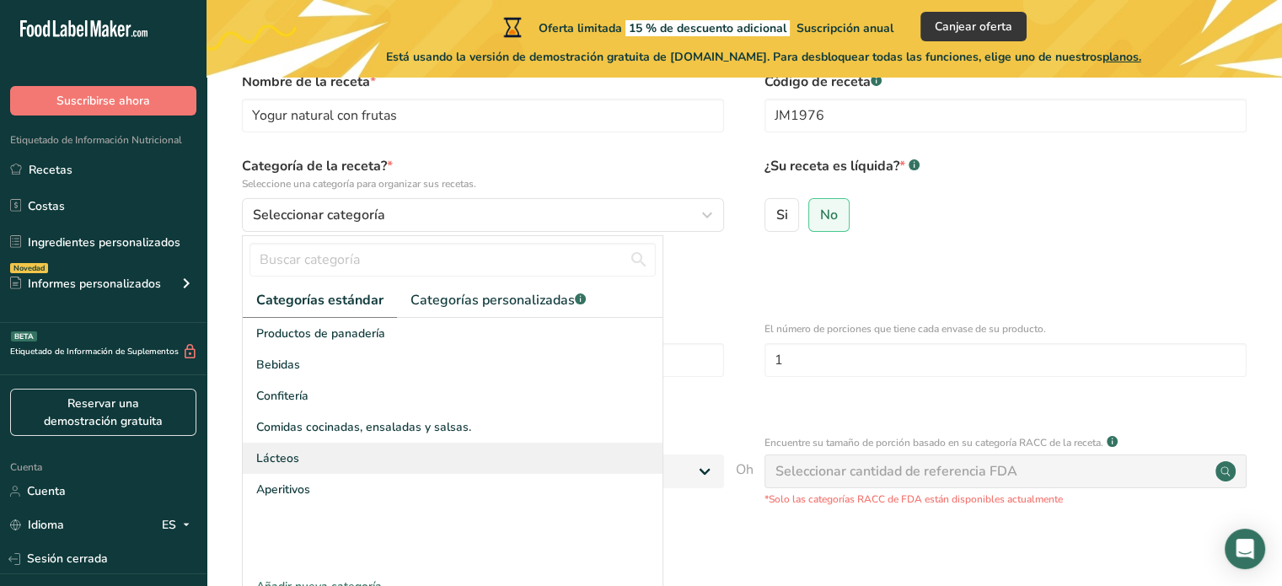
click at [292, 452] on font "Lácteos" at bounding box center [277, 458] width 43 height 16
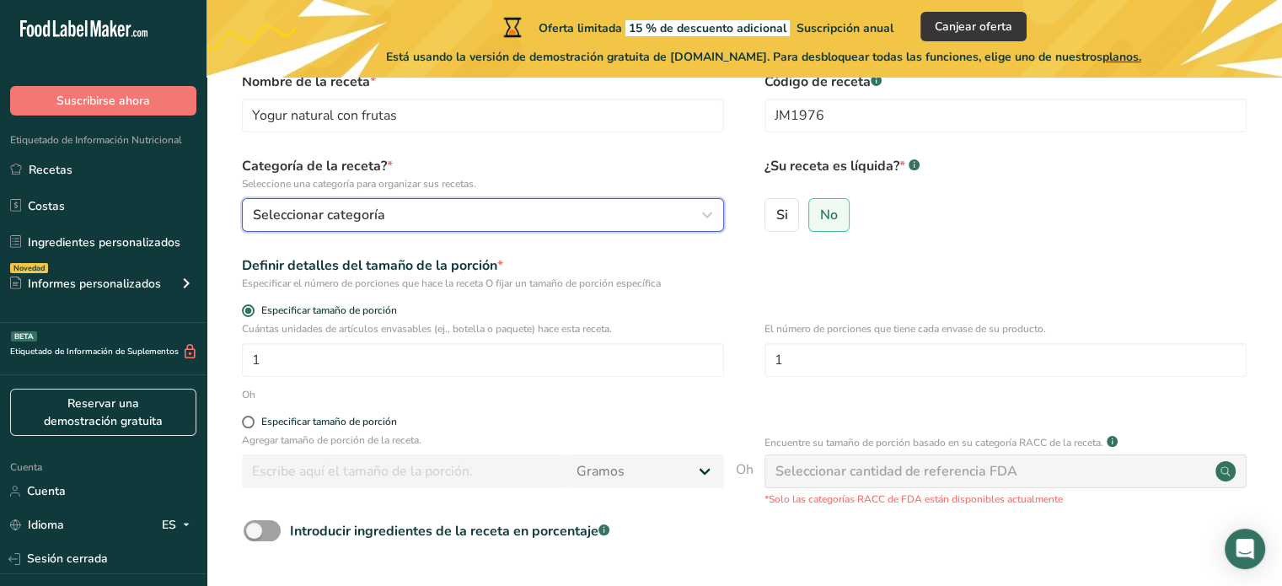
click at [580, 212] on div "Seleccionar categoría" at bounding box center [478, 215] width 450 height 20
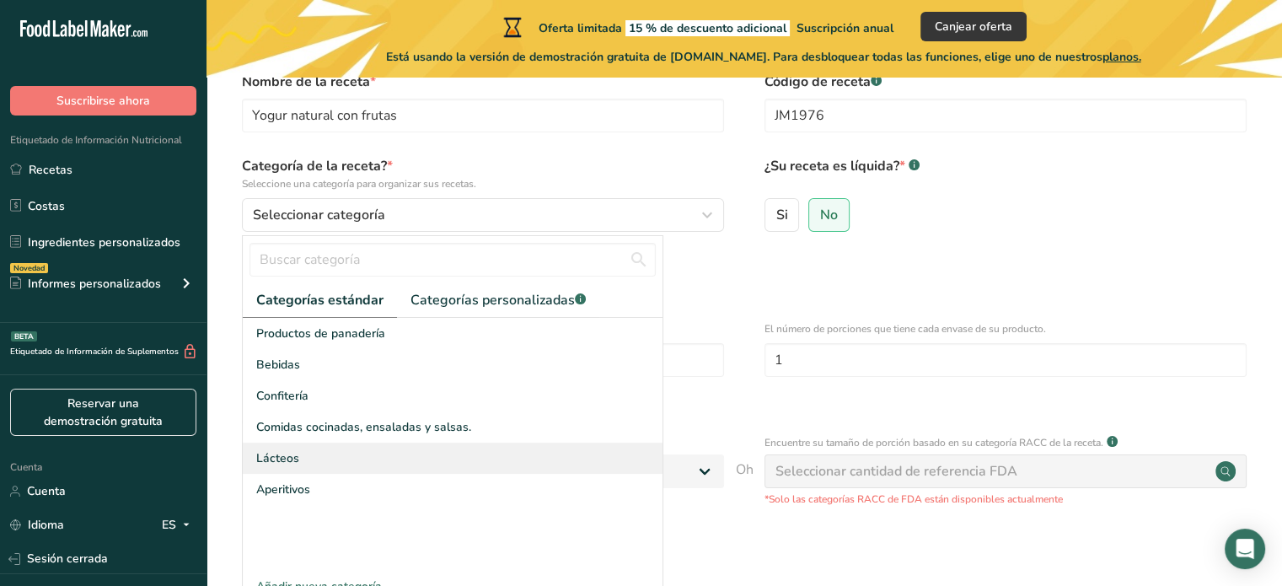
click at [264, 457] on font "Lácteos" at bounding box center [277, 458] width 43 height 16
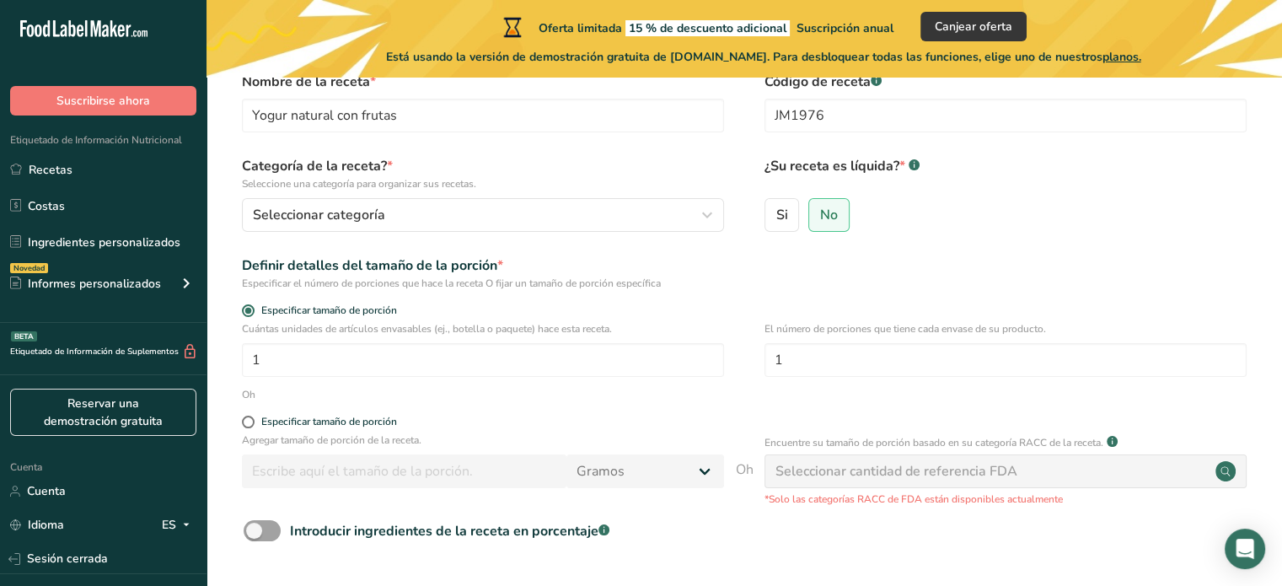
scroll to position [169, 0]
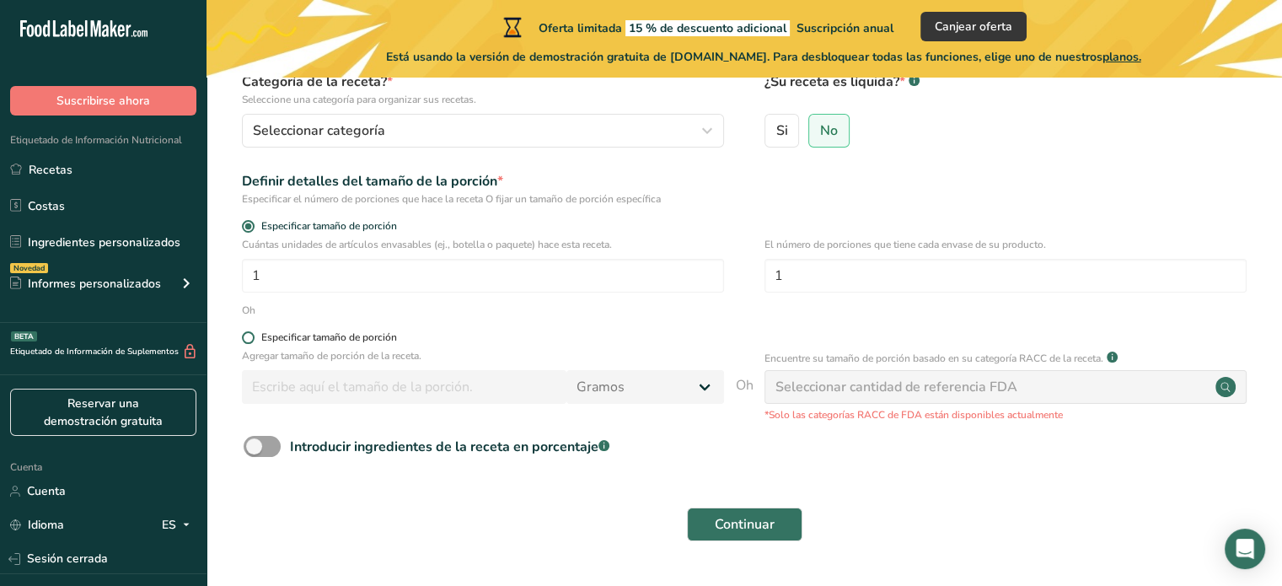
click at [251, 339] on span at bounding box center [248, 337] width 13 height 13
click at [251, 339] on input "Especificar tamaño de porción" at bounding box center [247, 337] width 11 height 11
radio input "true"
radio input "false"
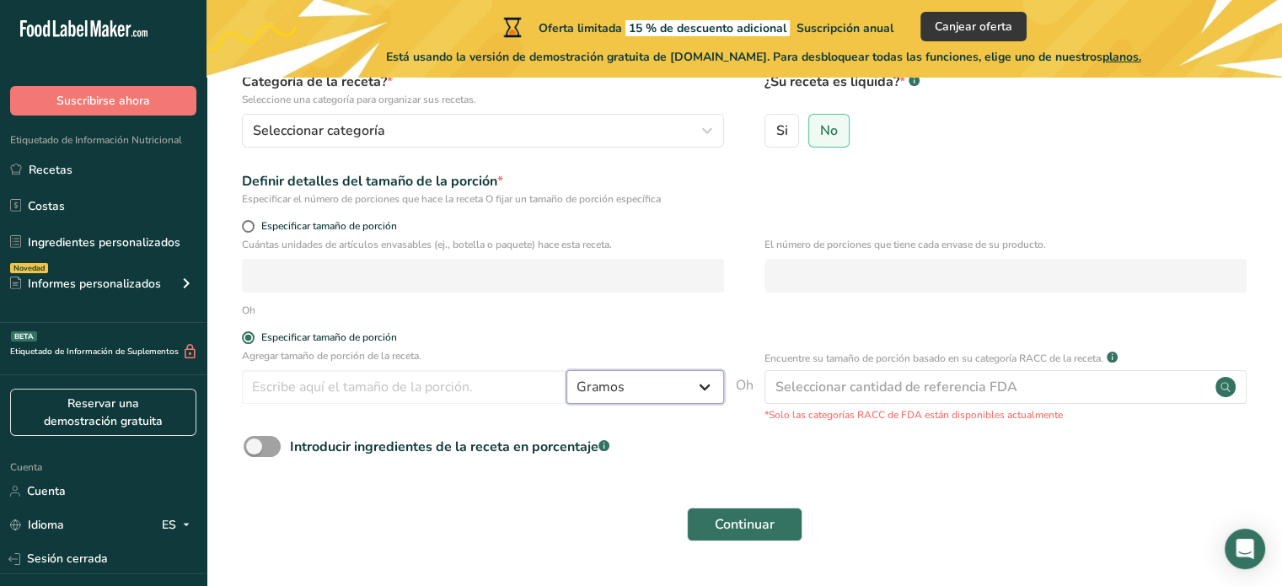
drag, startPoint x: 711, startPoint y: 395, endPoint x: 695, endPoint y: 398, distance: 15.4
click at [711, 395] on select "Gramos kg mg mcg libras onza litro mL onza líquida cucharada cucharadita taza C…" at bounding box center [645, 387] width 158 height 34
select select "17"
click at [566, 370] on select "Gramos kg mg mcg libras onza litro mL onza líquida cucharada cucharadita taza C…" at bounding box center [645, 387] width 158 height 34
select select "22"
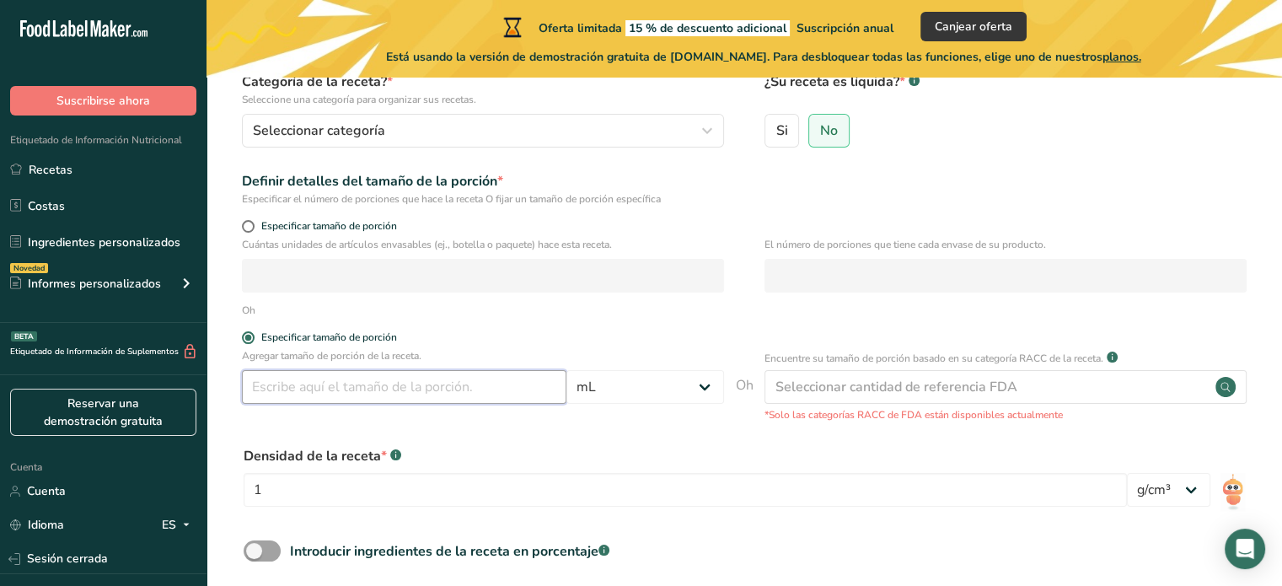
click at [367, 383] on input "number" at bounding box center [404, 387] width 325 height 34
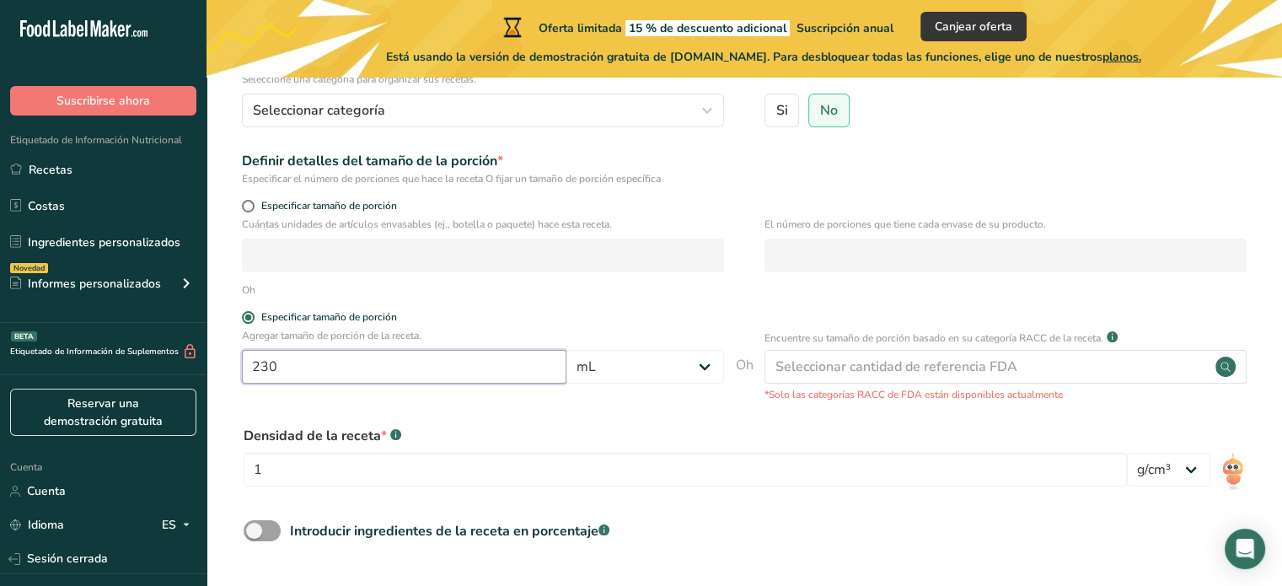
scroll to position [320, 0]
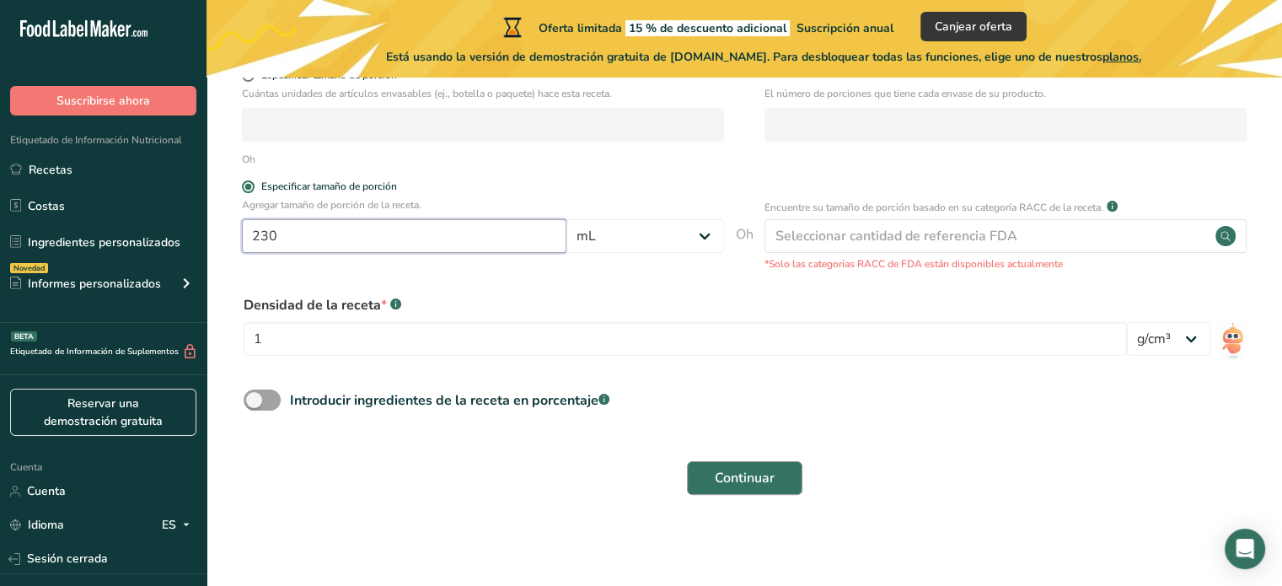
type input "230"
click at [735, 478] on font "Continuar" at bounding box center [745, 478] width 60 height 19
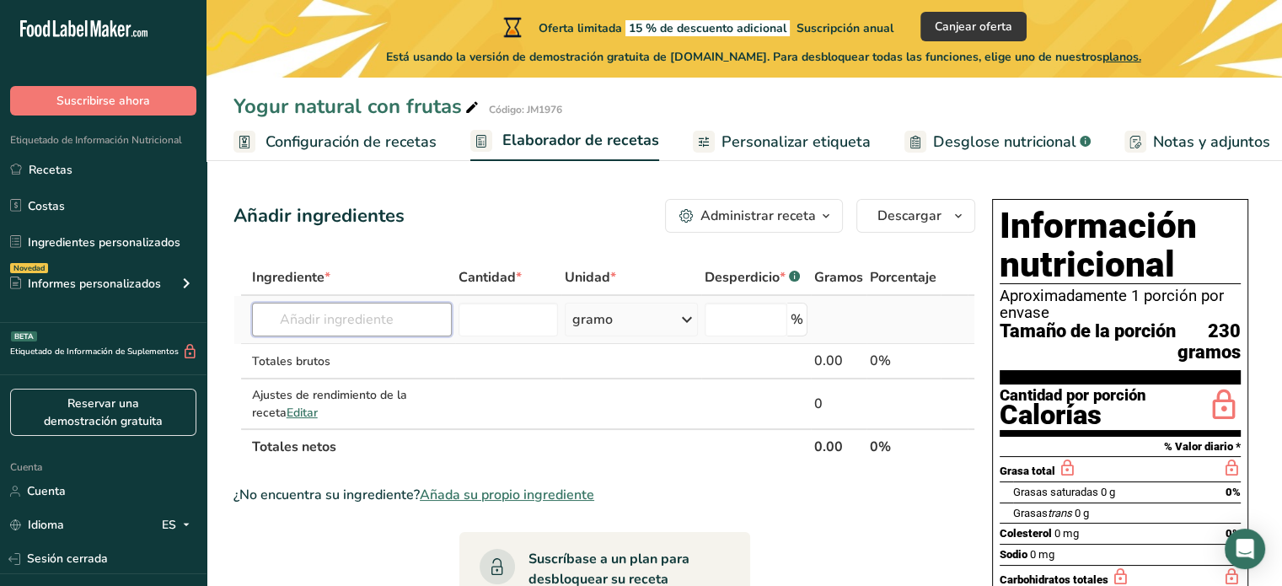
click at [284, 315] on input "text" at bounding box center [352, 320] width 200 height 34
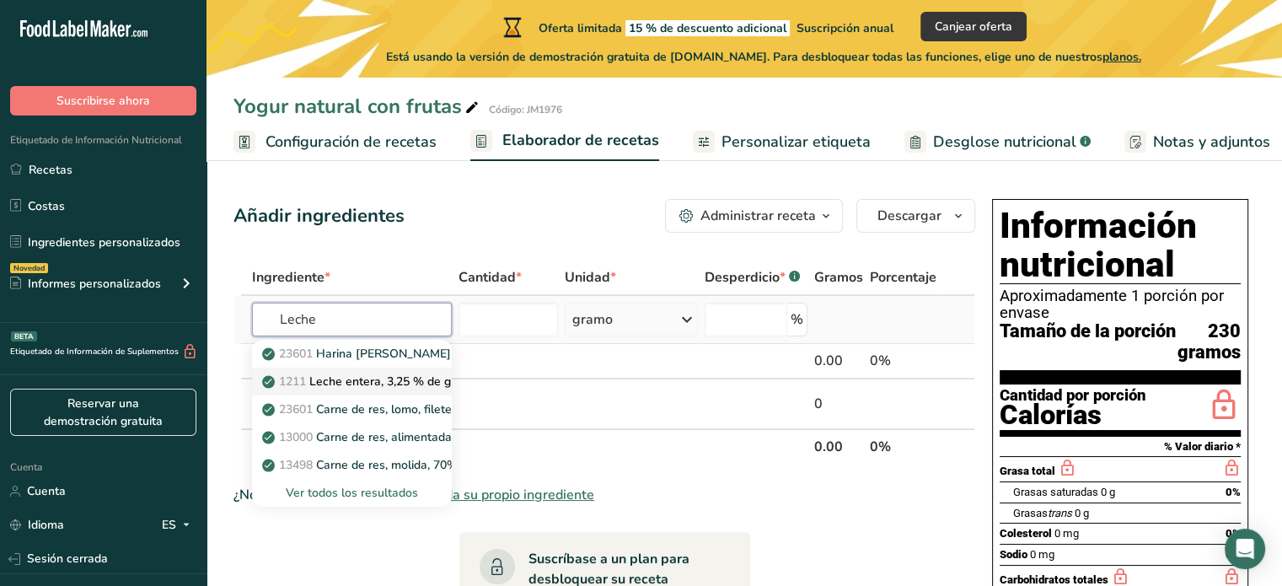
type input "Leche"
click at [325, 386] on font "Leche entera, 3,25 % de grasa láctea, sin vitamina A ni vitamina D añadidas" at bounding box center [514, 381] width 410 height 16
type input "Restaurant, Latino, arroz con leche (rice pudding)"
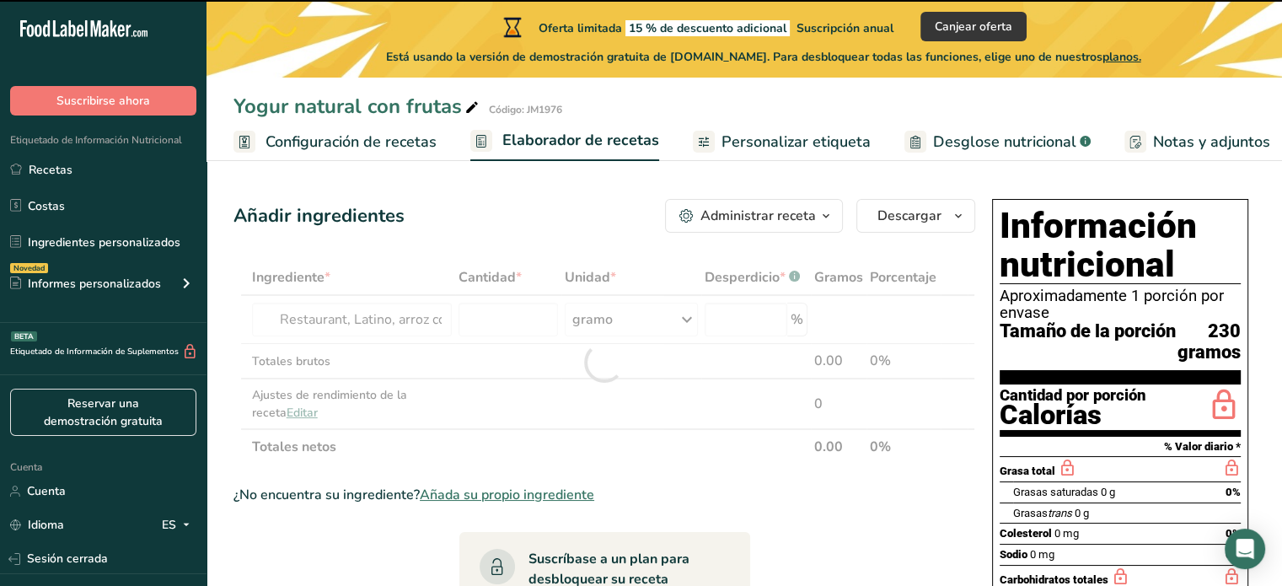
type input "0"
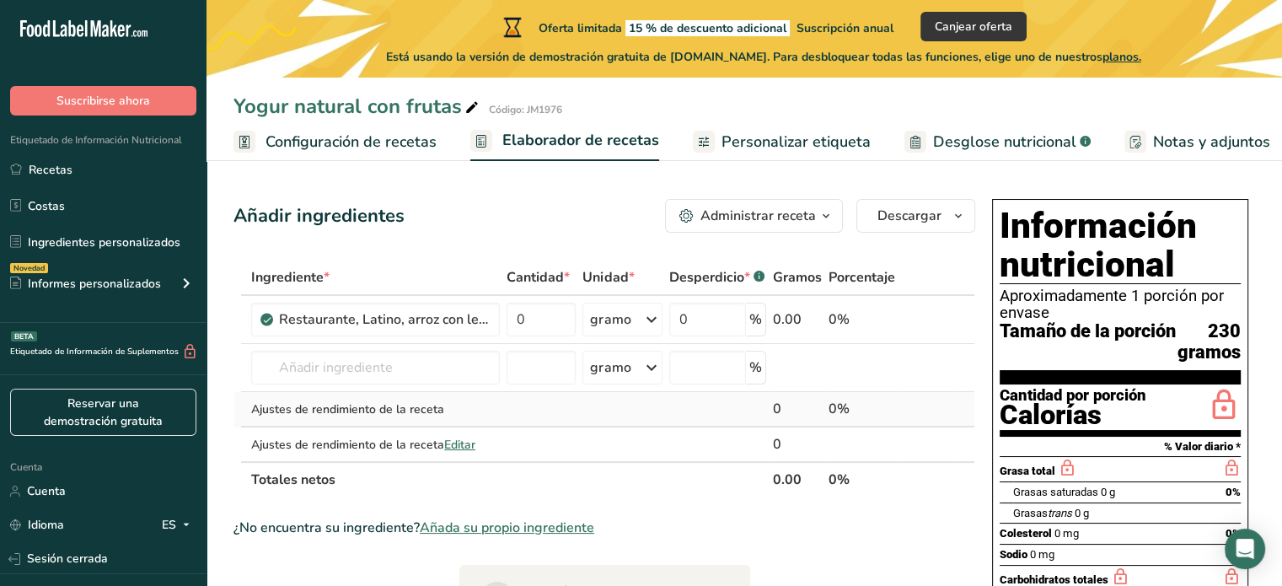
scroll to position [84, 0]
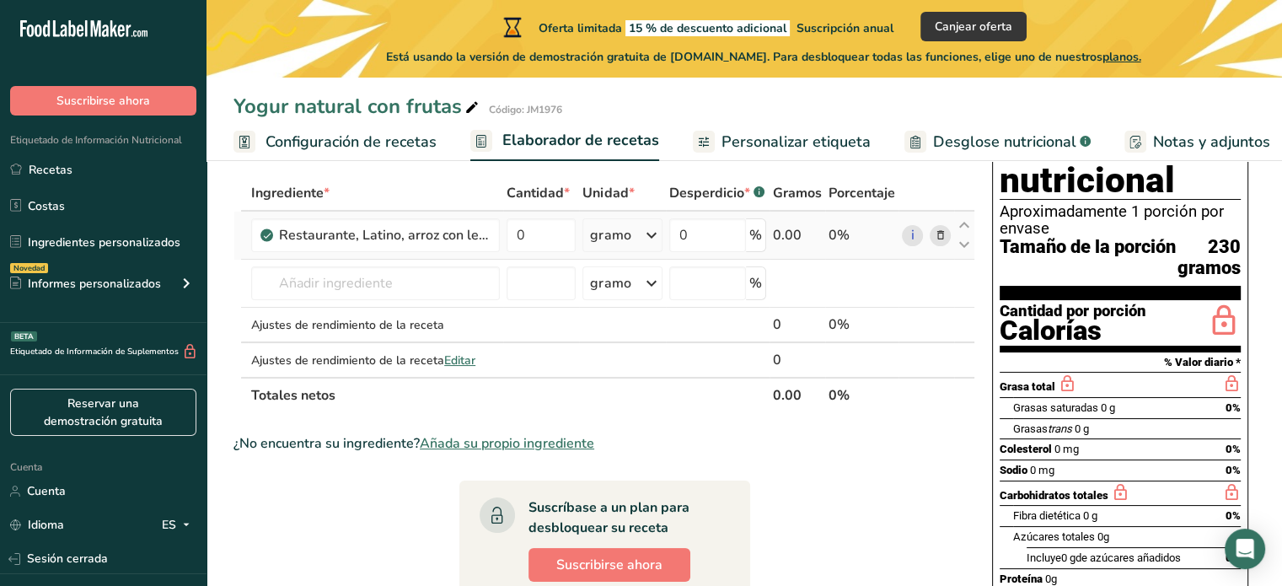
click at [654, 239] on icon at bounding box center [651, 235] width 20 height 30
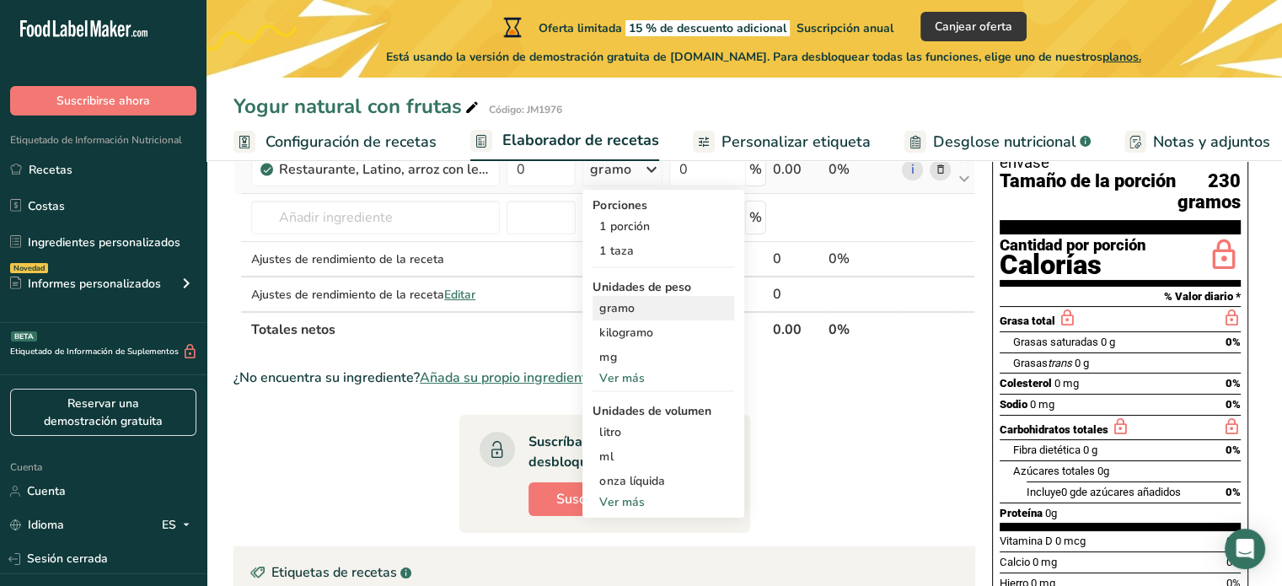
scroll to position [169, 0]
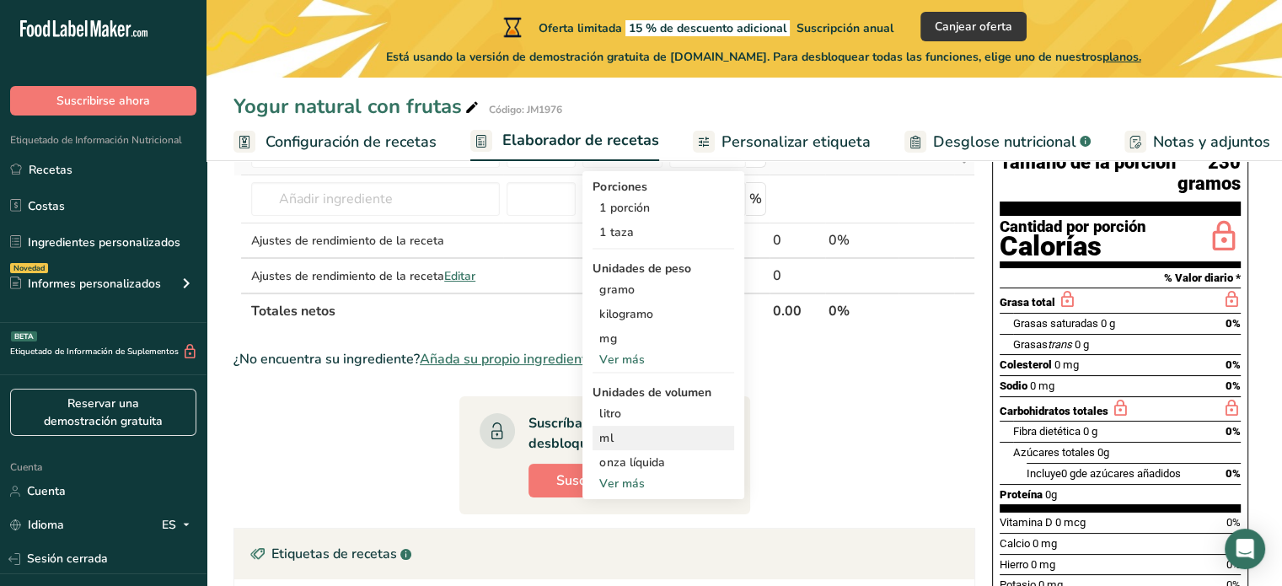
click at [610, 439] on font "ml" at bounding box center [605, 438] width 13 height 16
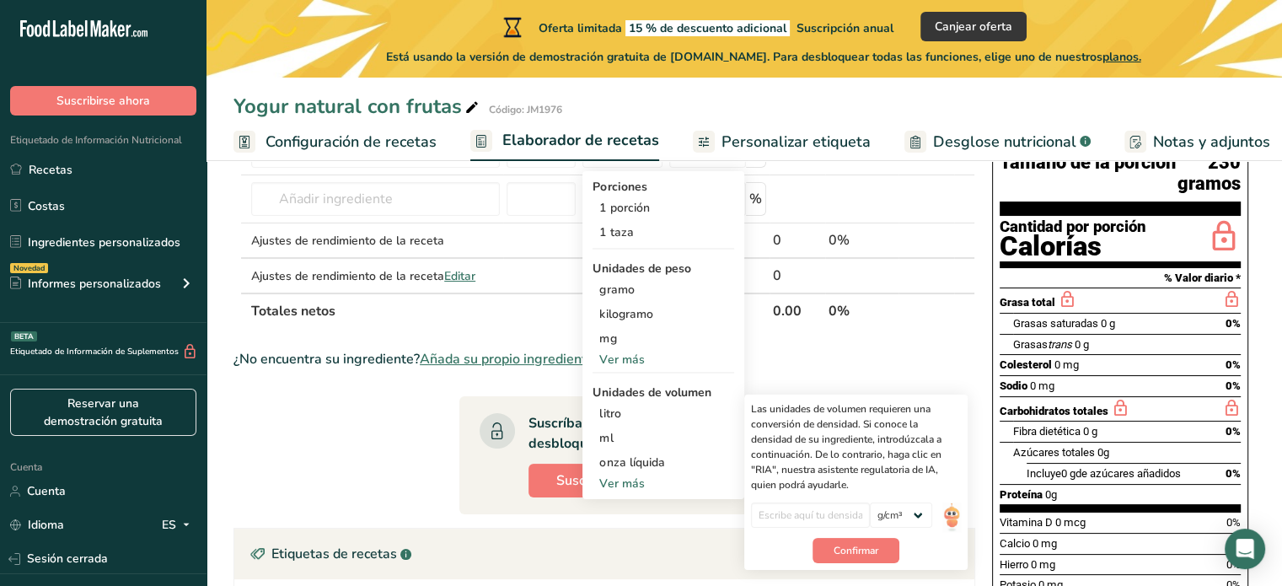
click at [344, 432] on section "Ingrediente * Cantidad * Unidad * Desperdicio * .a-a{fill:#347362;}.b-a{fill:#f…" at bounding box center [604, 434] width 742 height 687
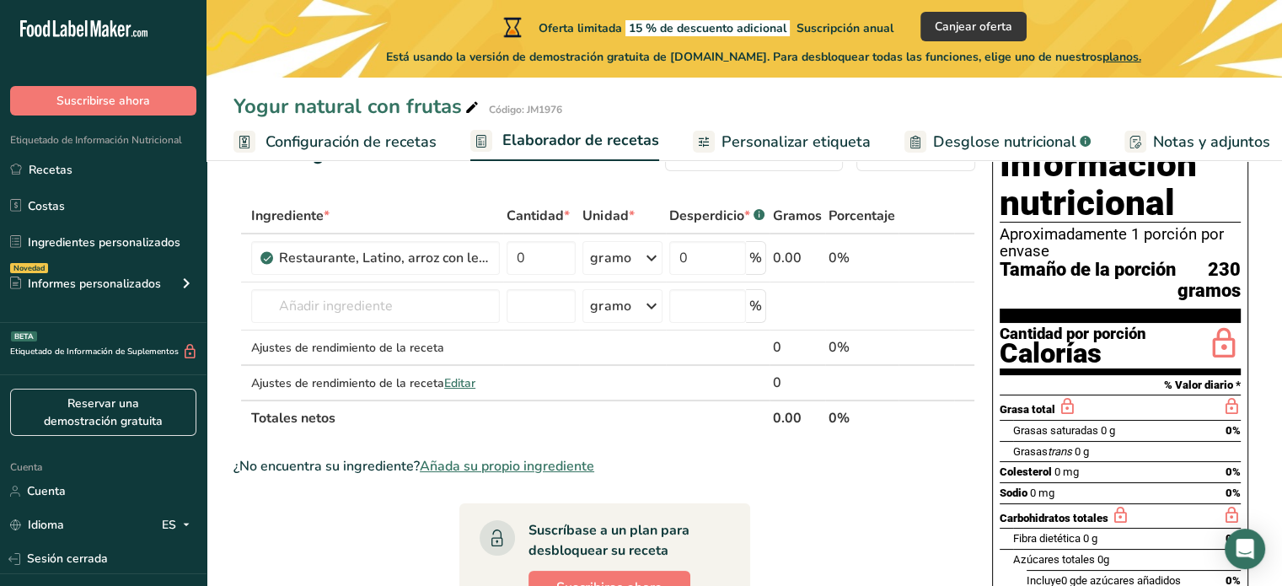
scroll to position [0, 0]
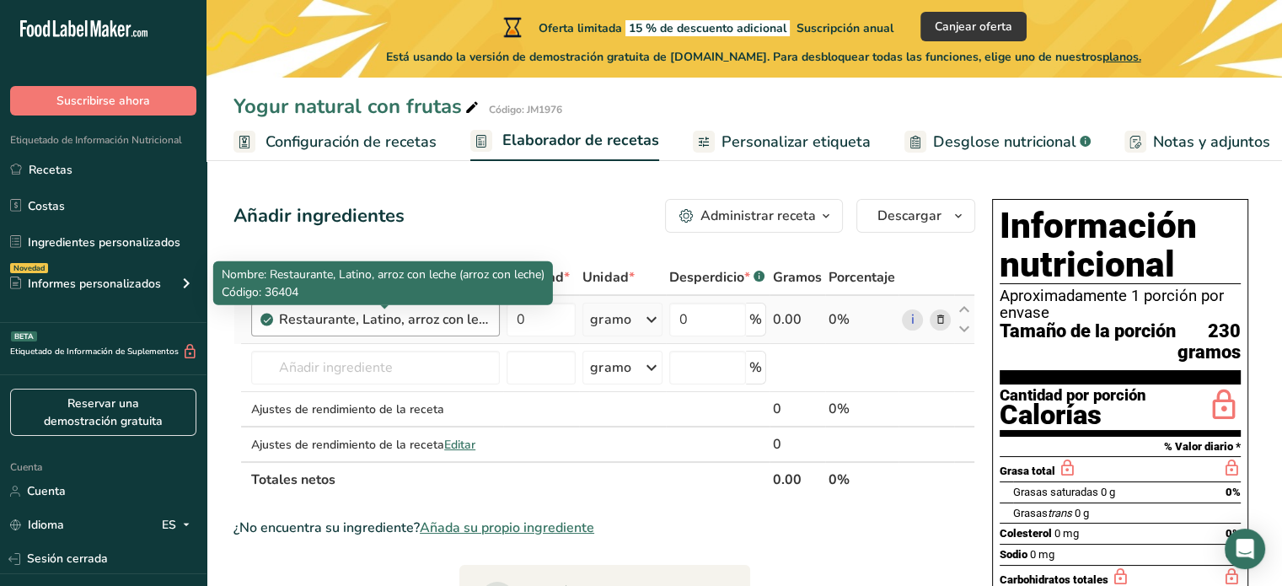
click at [440, 323] on font "Restaurante, Latino, arroz con leche (arroz con leche)" at bounding box center [441, 319] width 325 height 19
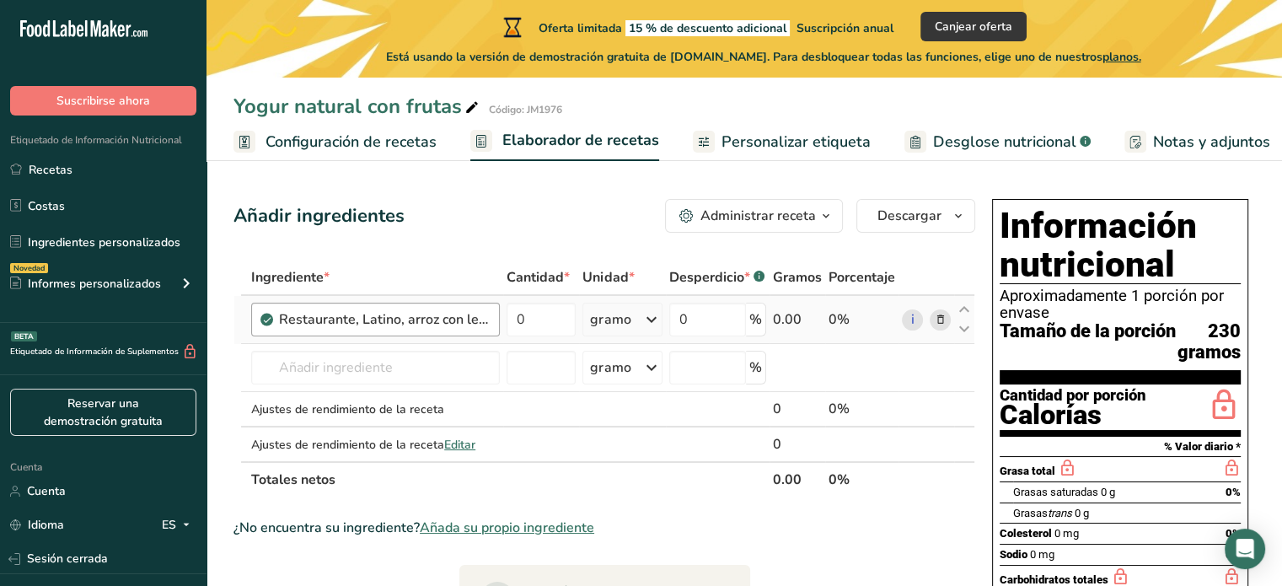
click at [480, 320] on font "Restaurante, Latino, arroz con leche (arroz con leche)" at bounding box center [441, 319] width 325 height 19
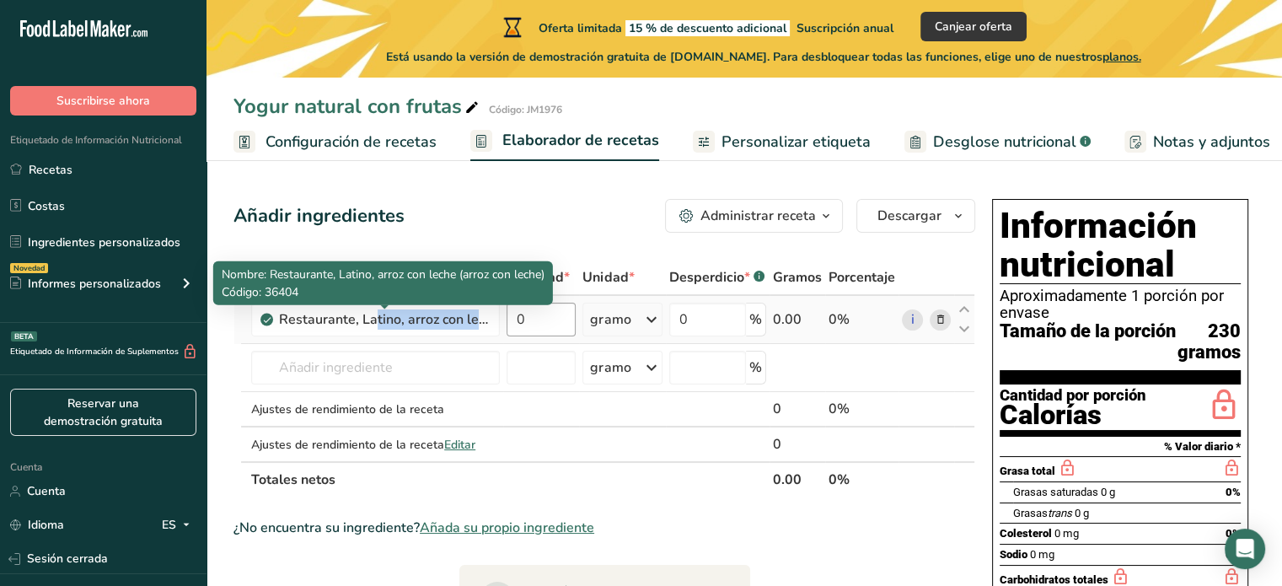
drag, startPoint x: 293, startPoint y: 319, endPoint x: 561, endPoint y: 323, distance: 267.2
click at [561, 323] on tr "Restaurante, Latino, arroz con leche (arroz con leche) 0 gramo Porciones 1 porc…" at bounding box center [604, 320] width 740 height 48
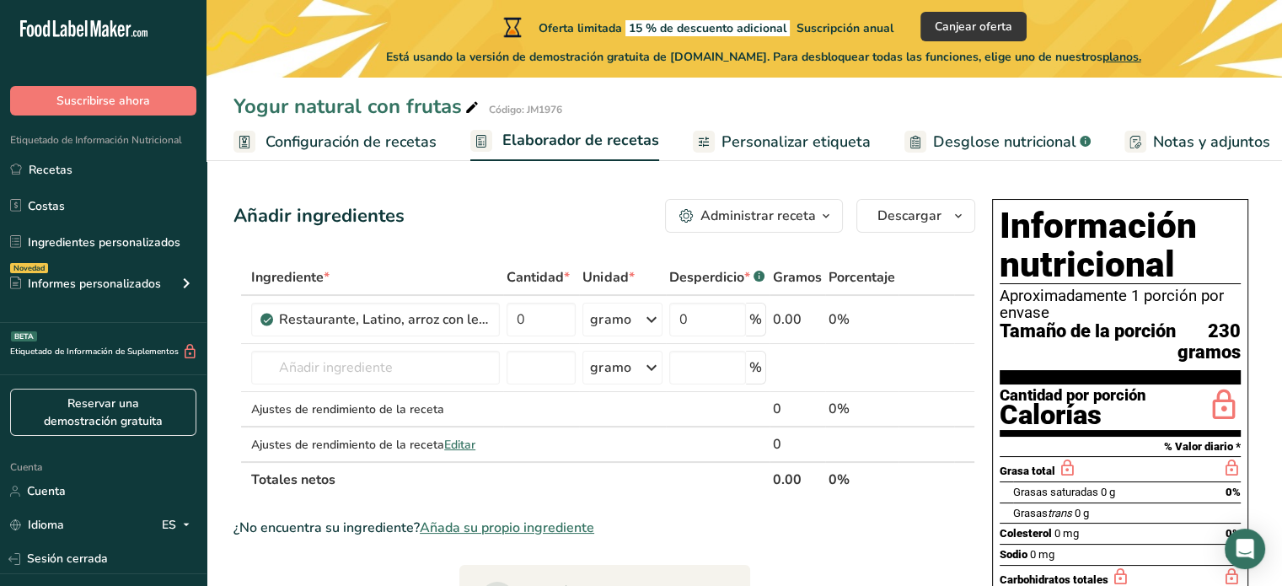
click at [577, 203] on div "Añadir ingredientes Administrar receta Eliminar receta Duplicar receta Receta d…" at bounding box center [604, 216] width 742 height 34
click at [496, 319] on div "Restaurante, Latino, arroz con leche (arroz con leche)" at bounding box center [375, 320] width 249 height 34
click at [481, 330] on div "Restaurante, Latino, arroz con leche (arroz con leche)" at bounding box center [375, 320] width 249 height 34
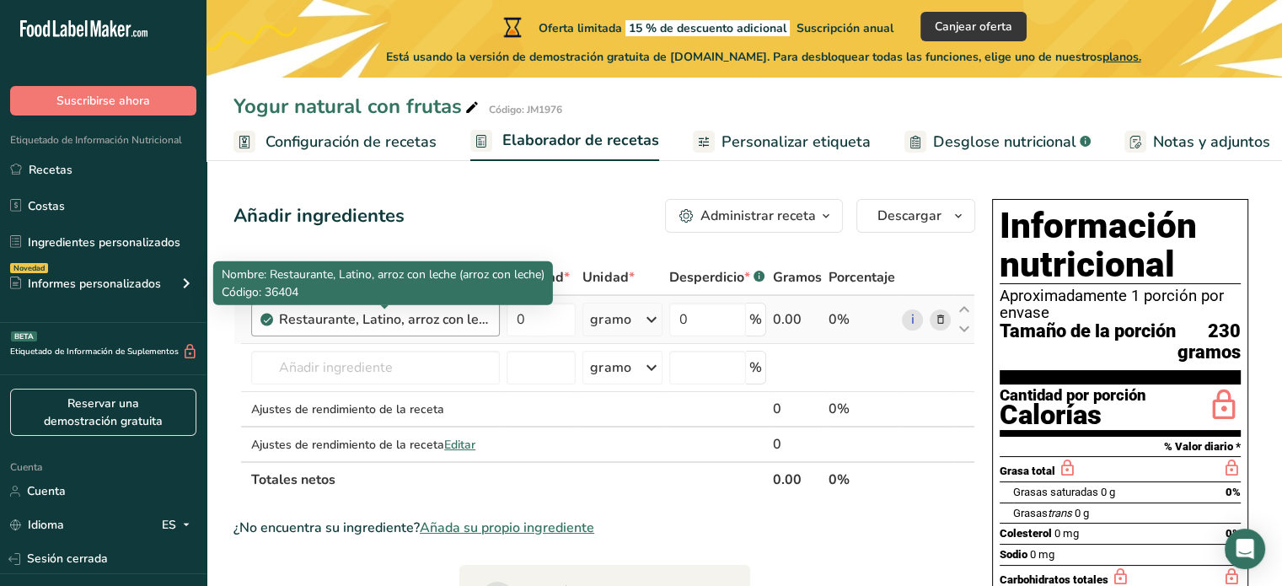
click at [461, 320] on font "Restaurante, Latino, arroz con leche (arroz con leche)" at bounding box center [441, 319] width 325 height 19
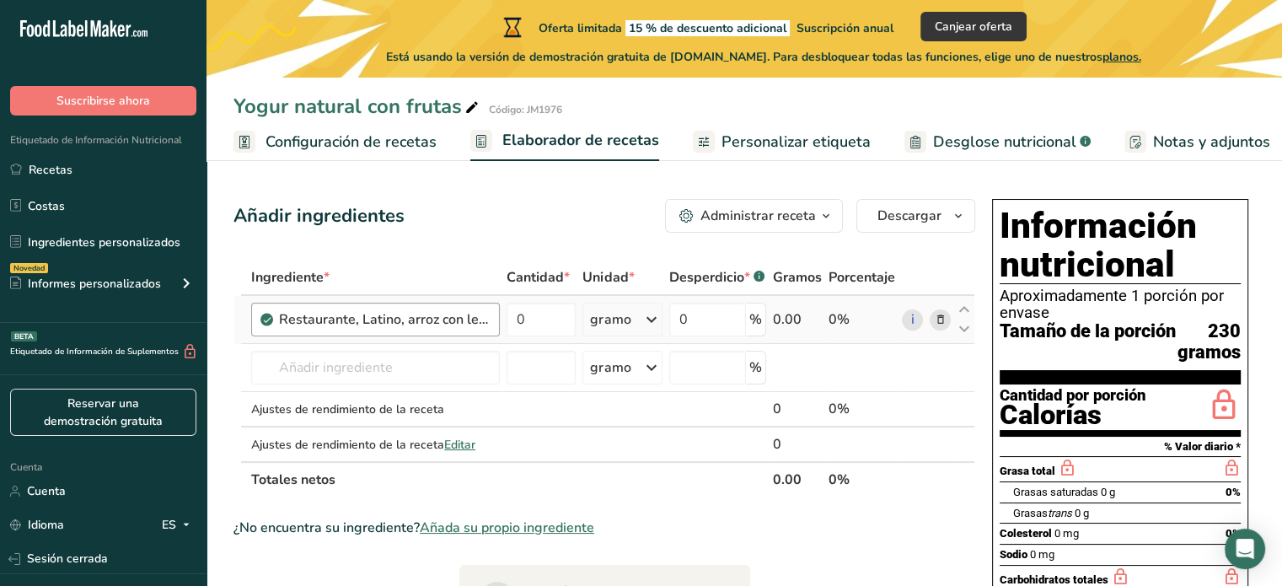
click at [461, 320] on font "Restaurante, Latino, arroz con leche (arroz con leche)" at bounding box center [441, 319] width 325 height 19
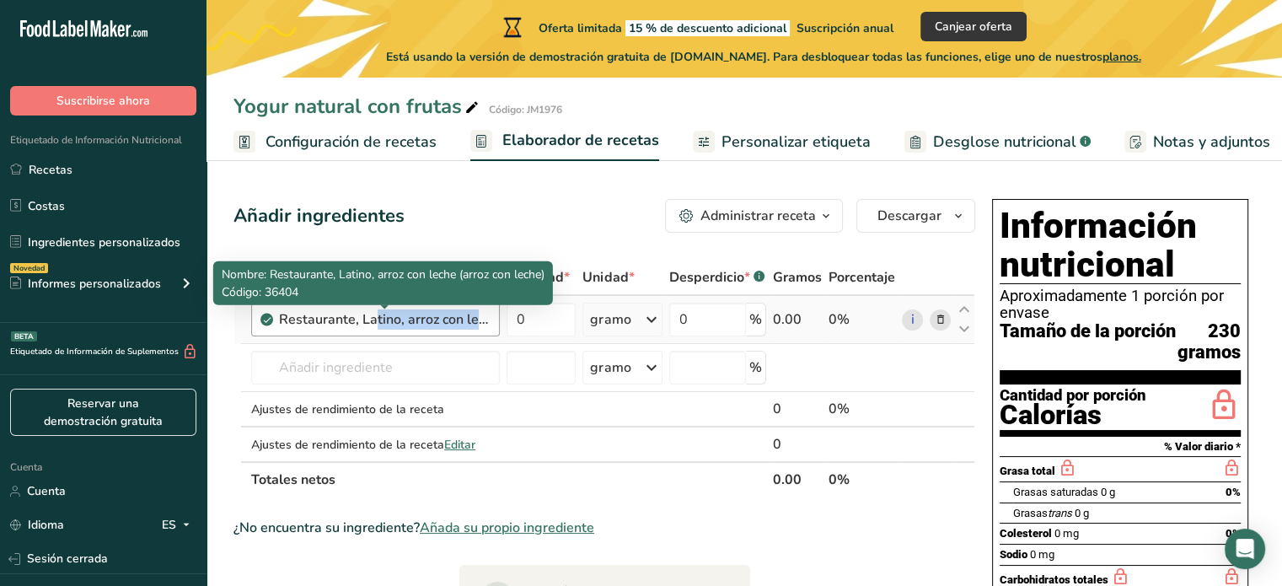
click at [461, 320] on font "Restaurante, Latino, arroz con leche (arroz con leche)" at bounding box center [441, 319] width 325 height 19
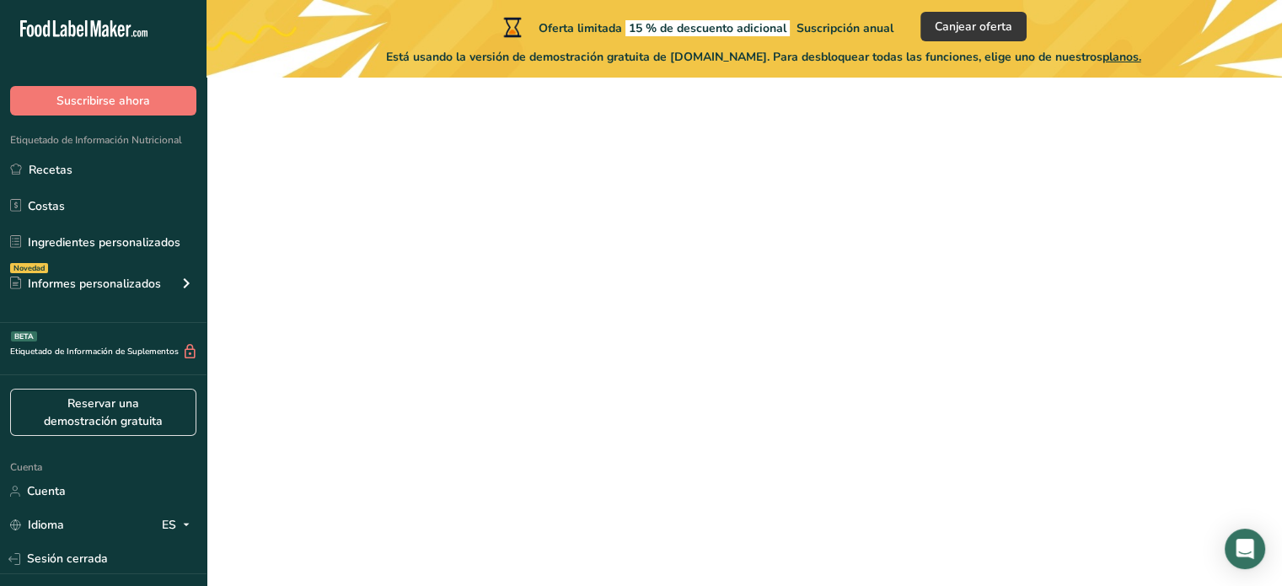
scroll to position [215, 0]
